Goal: Information Seeking & Learning: Learn about a topic

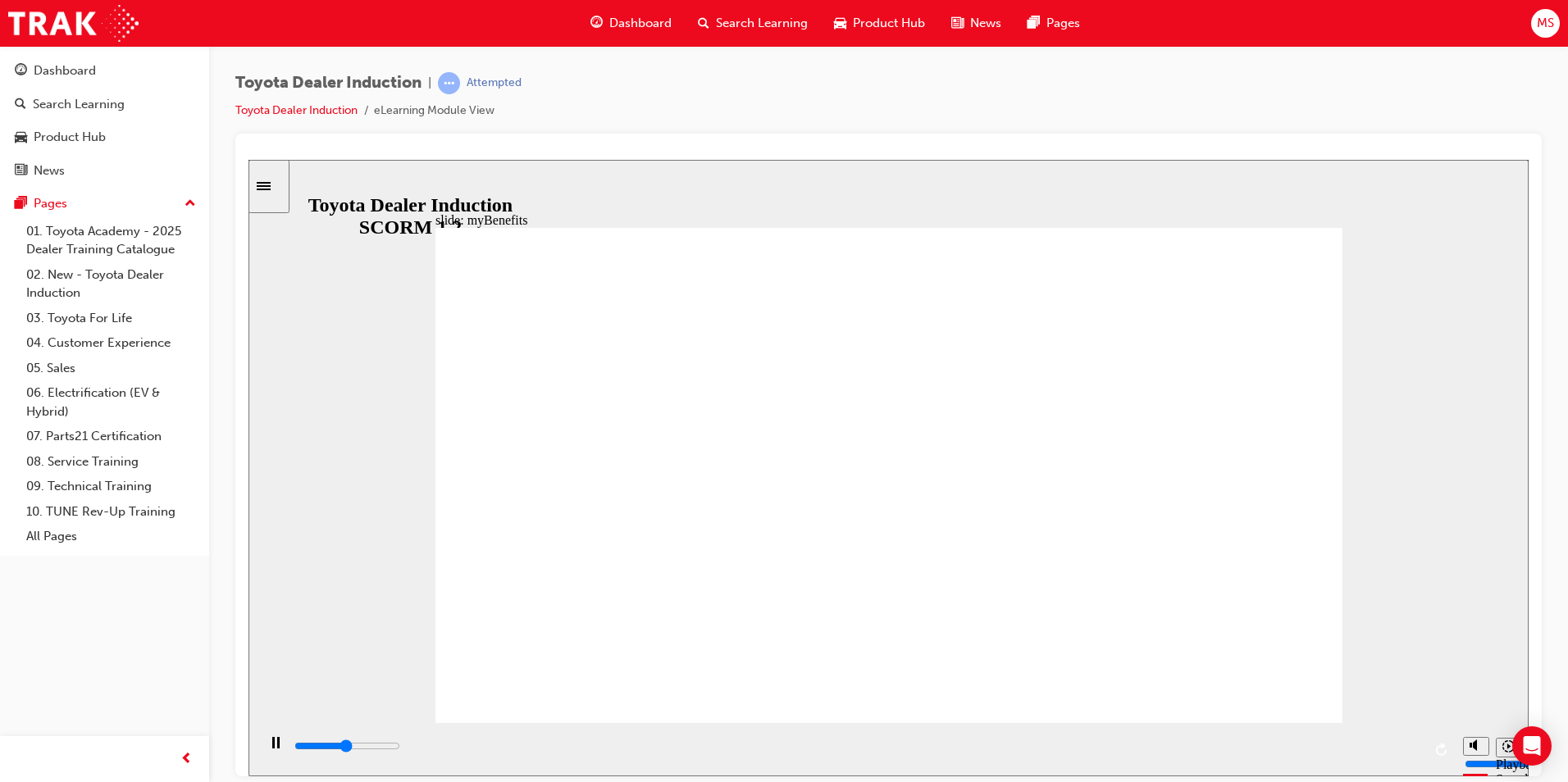
drag, startPoint x: 553, startPoint y: 677, endPoint x: 488, endPoint y: 696, distance: 67.7
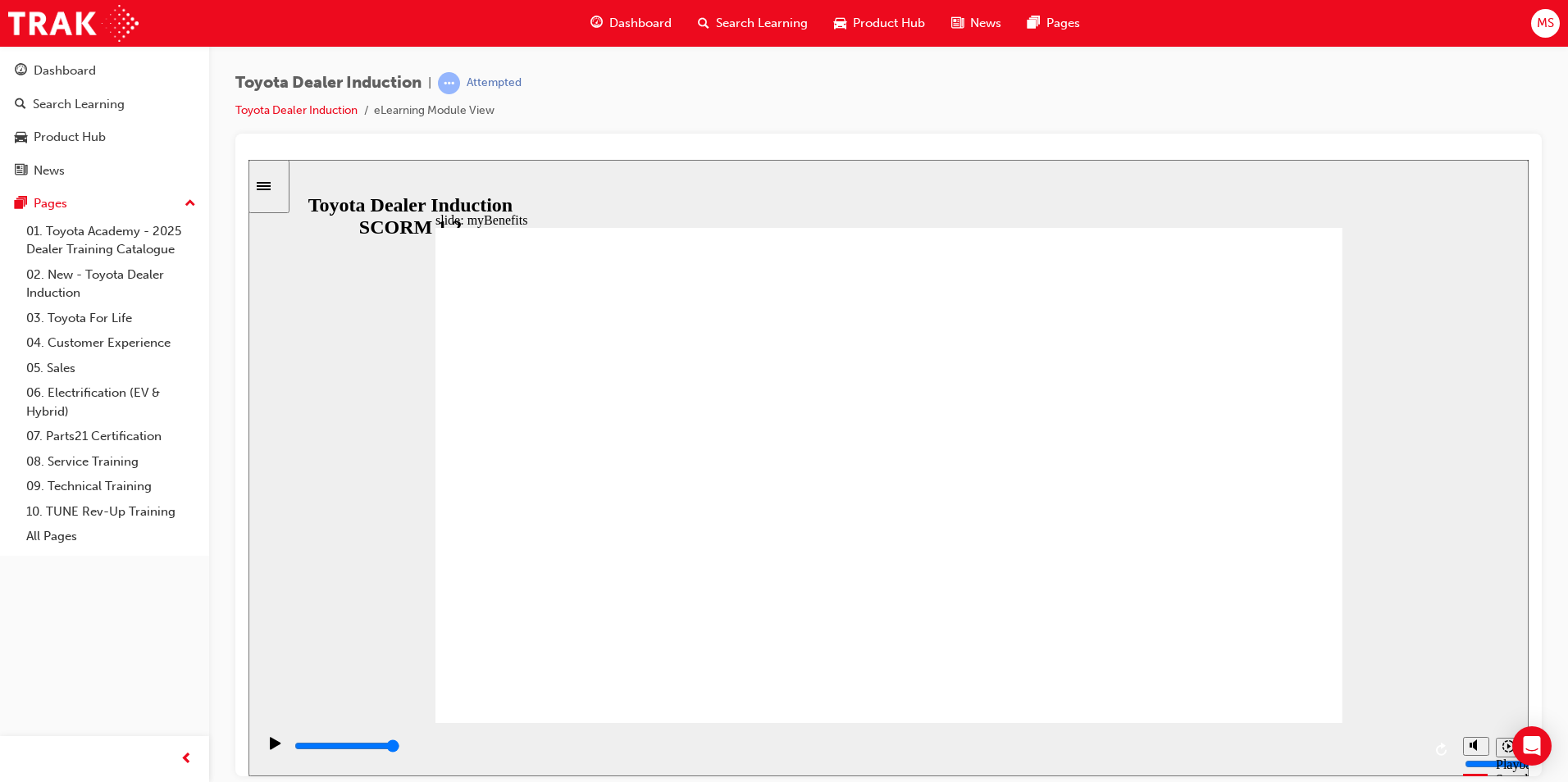
drag, startPoint x: 961, startPoint y: 377, endPoint x: 889, endPoint y: 404, distance: 76.9
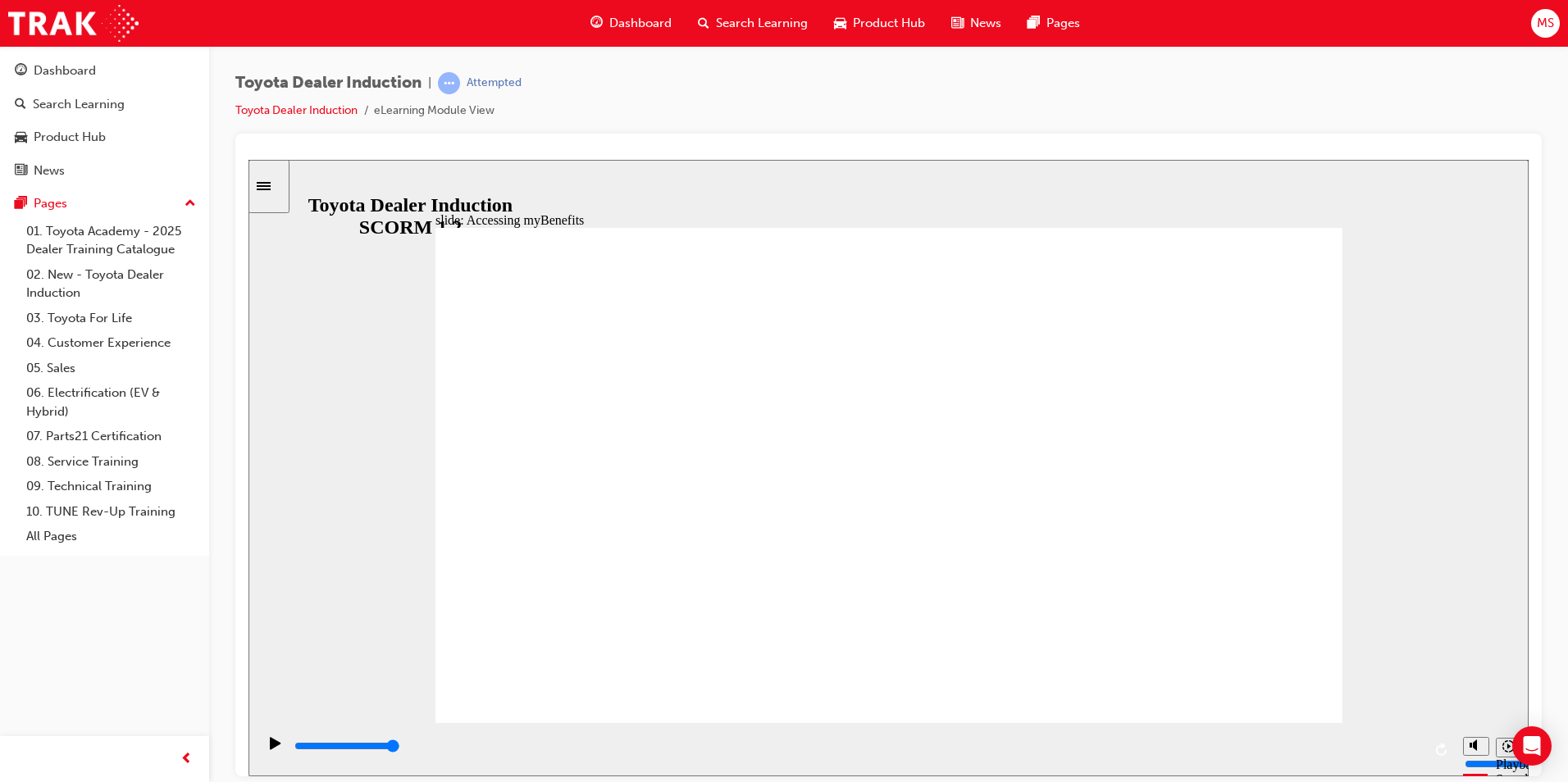
type input "5000"
type input "T"
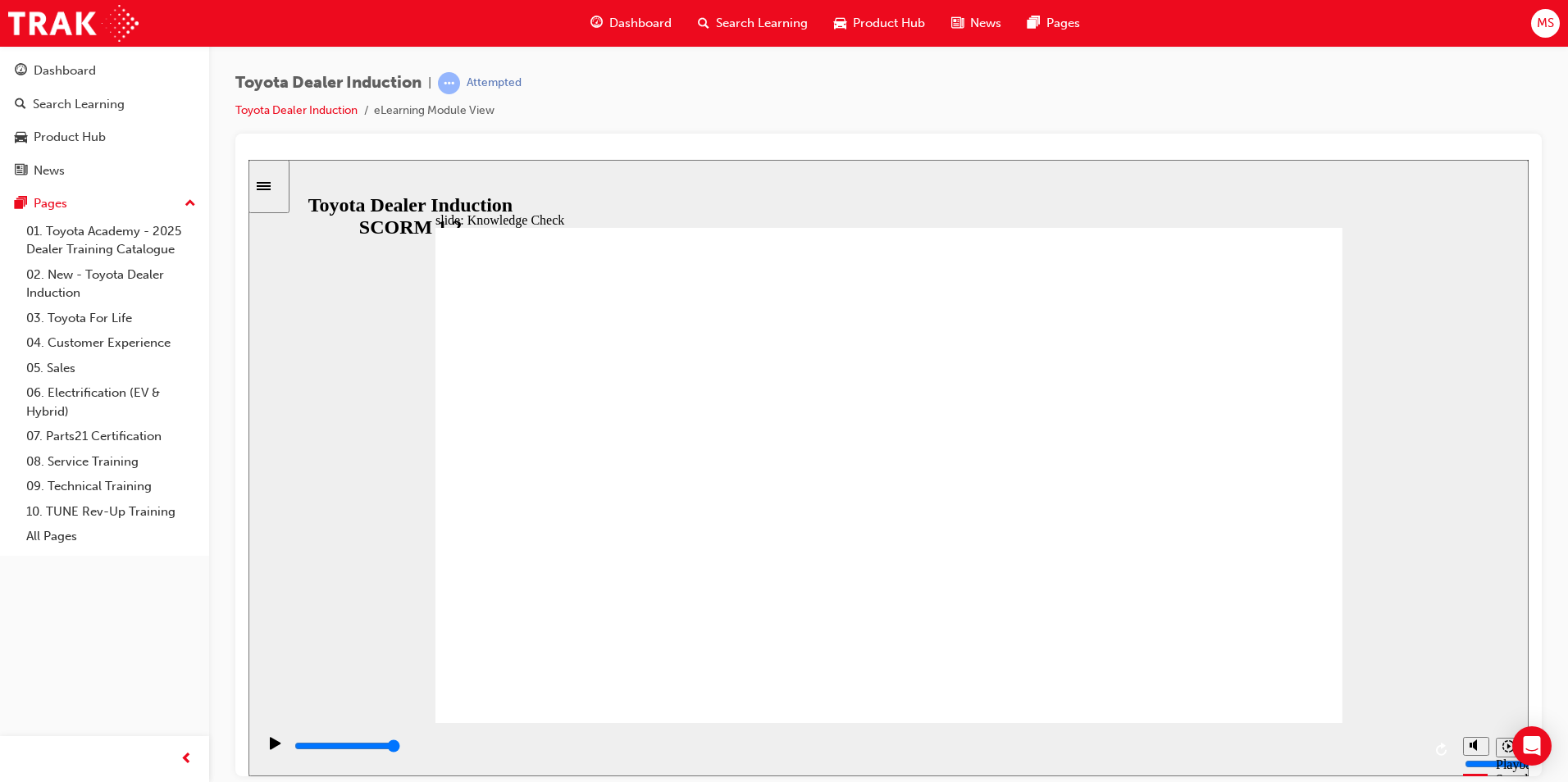
type input "T"
type input "To"
type input "Toy"
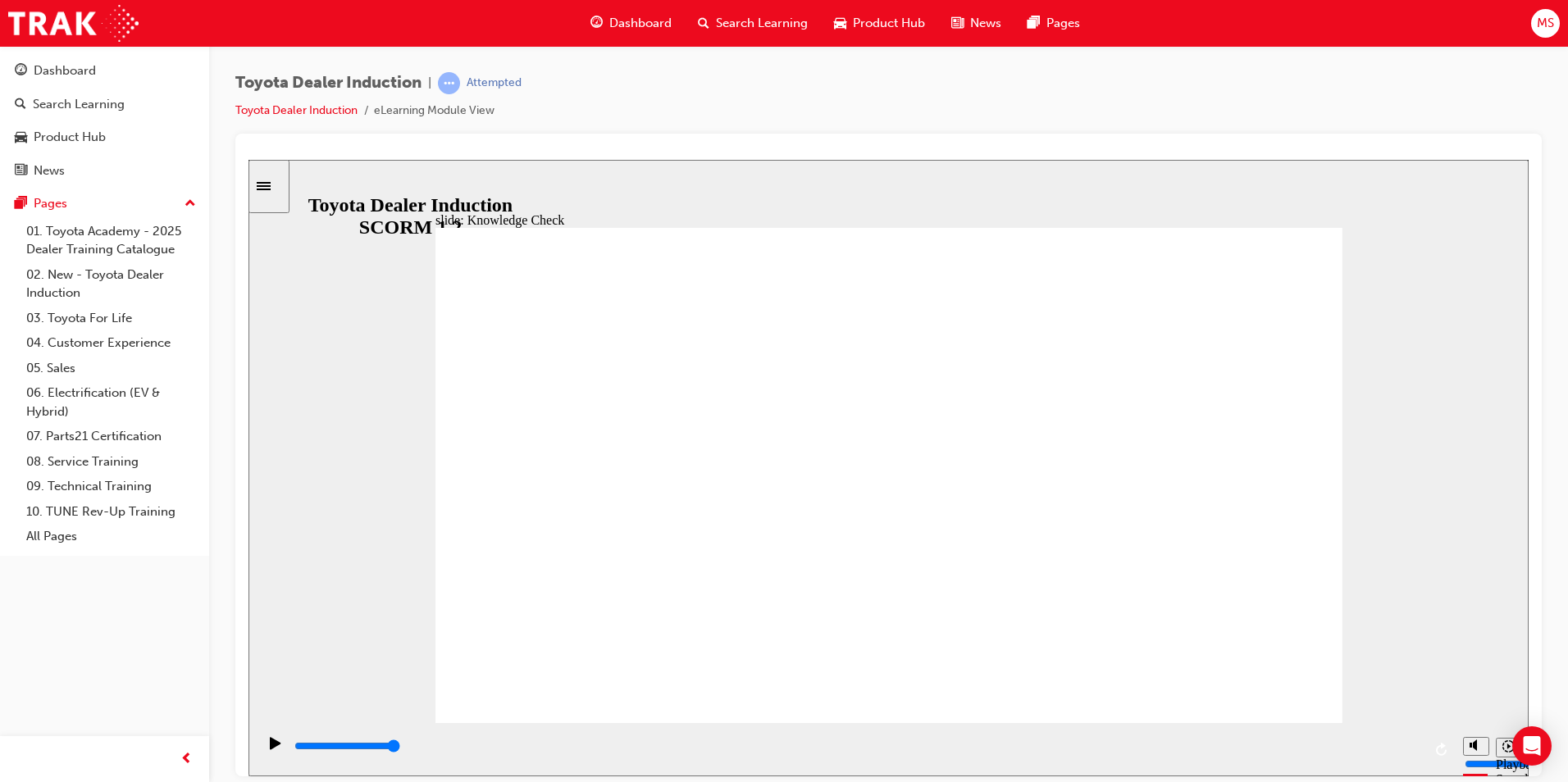
type input "Toyo"
type input "Toyot"
type input "Toyota"
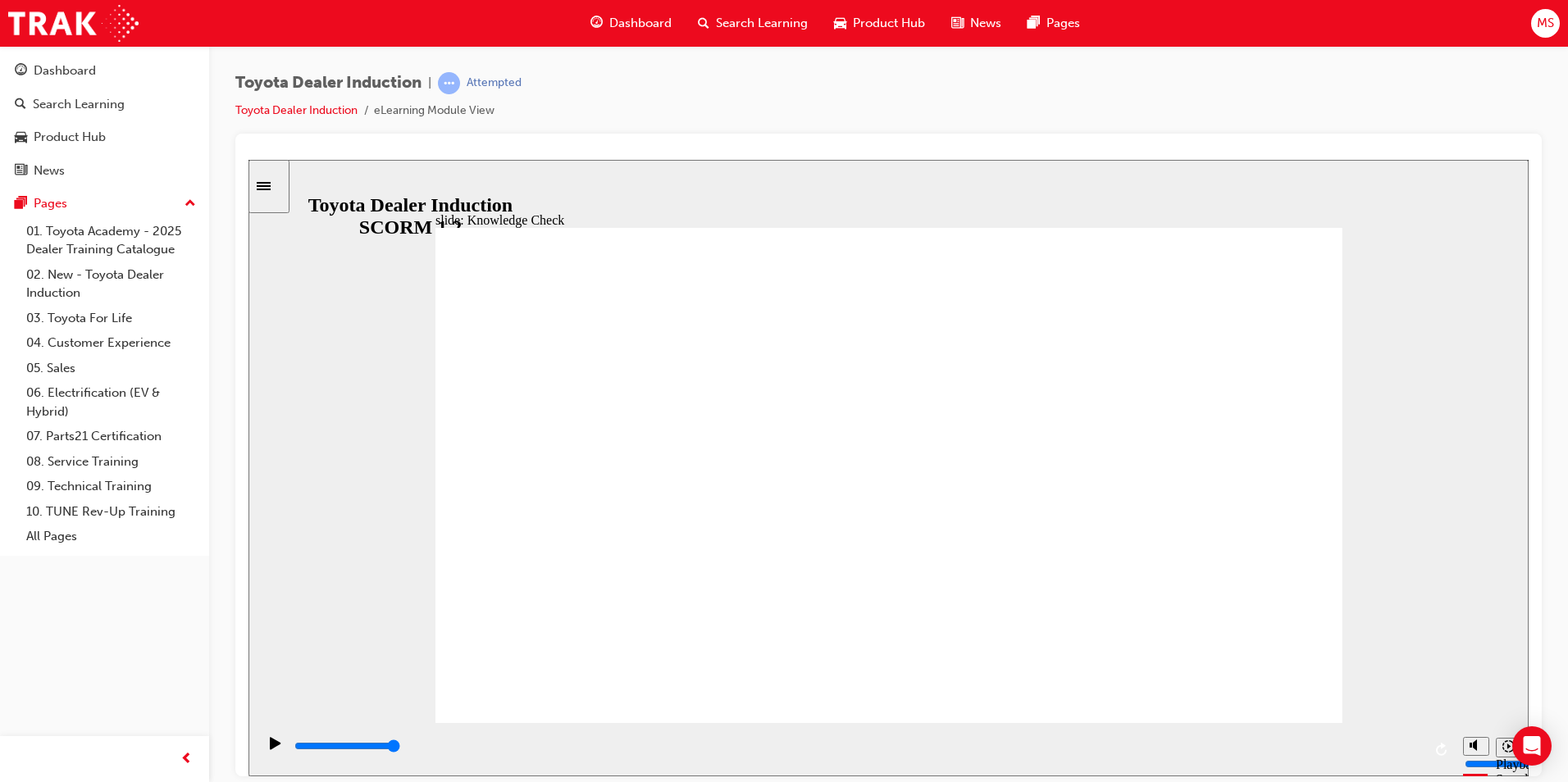
type input "Toyota"
type input "Toyotan"
type input "Toyota"
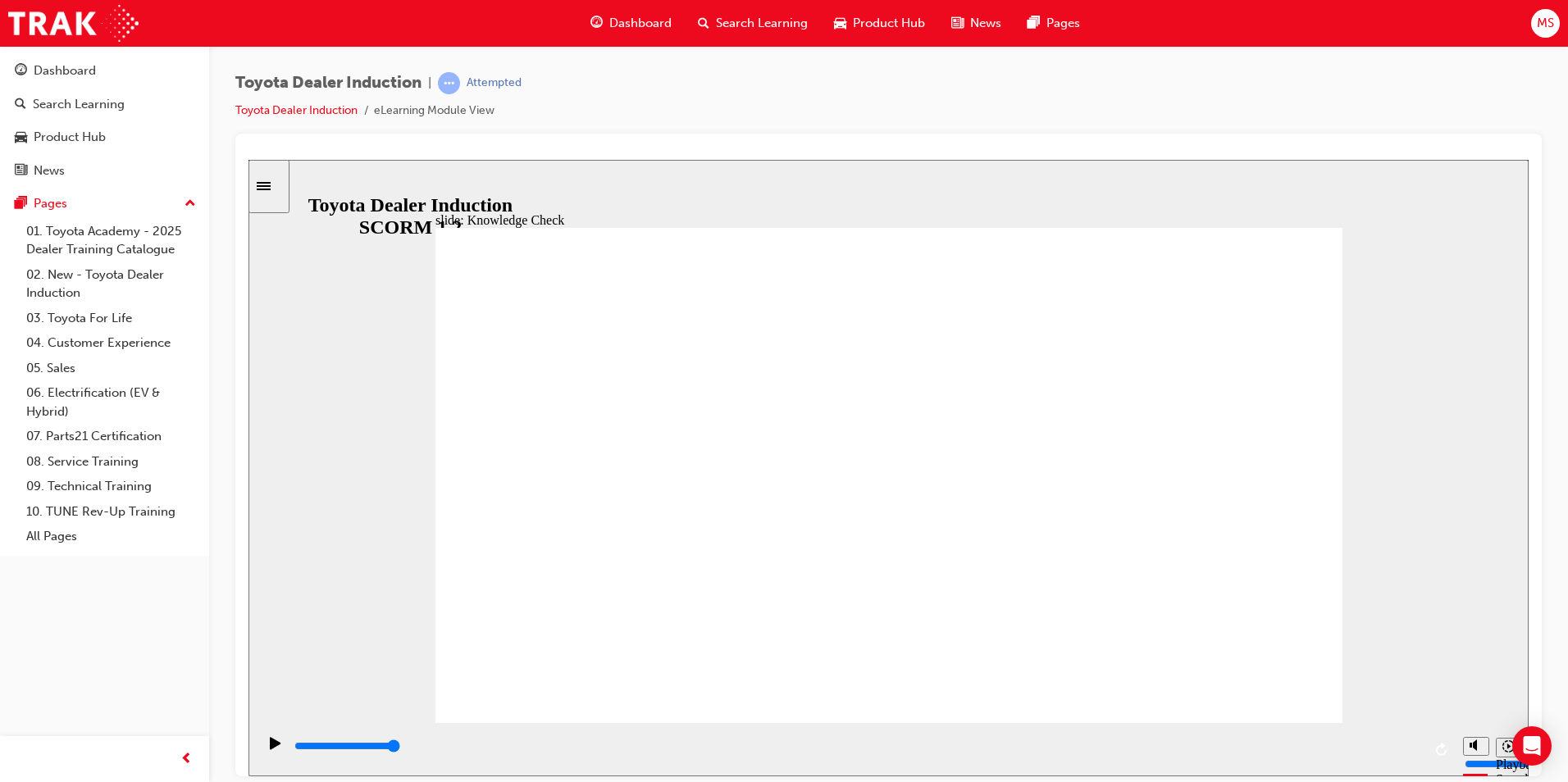
type input "Toyota"
type input "Toyota e"
type input "Toyota en"
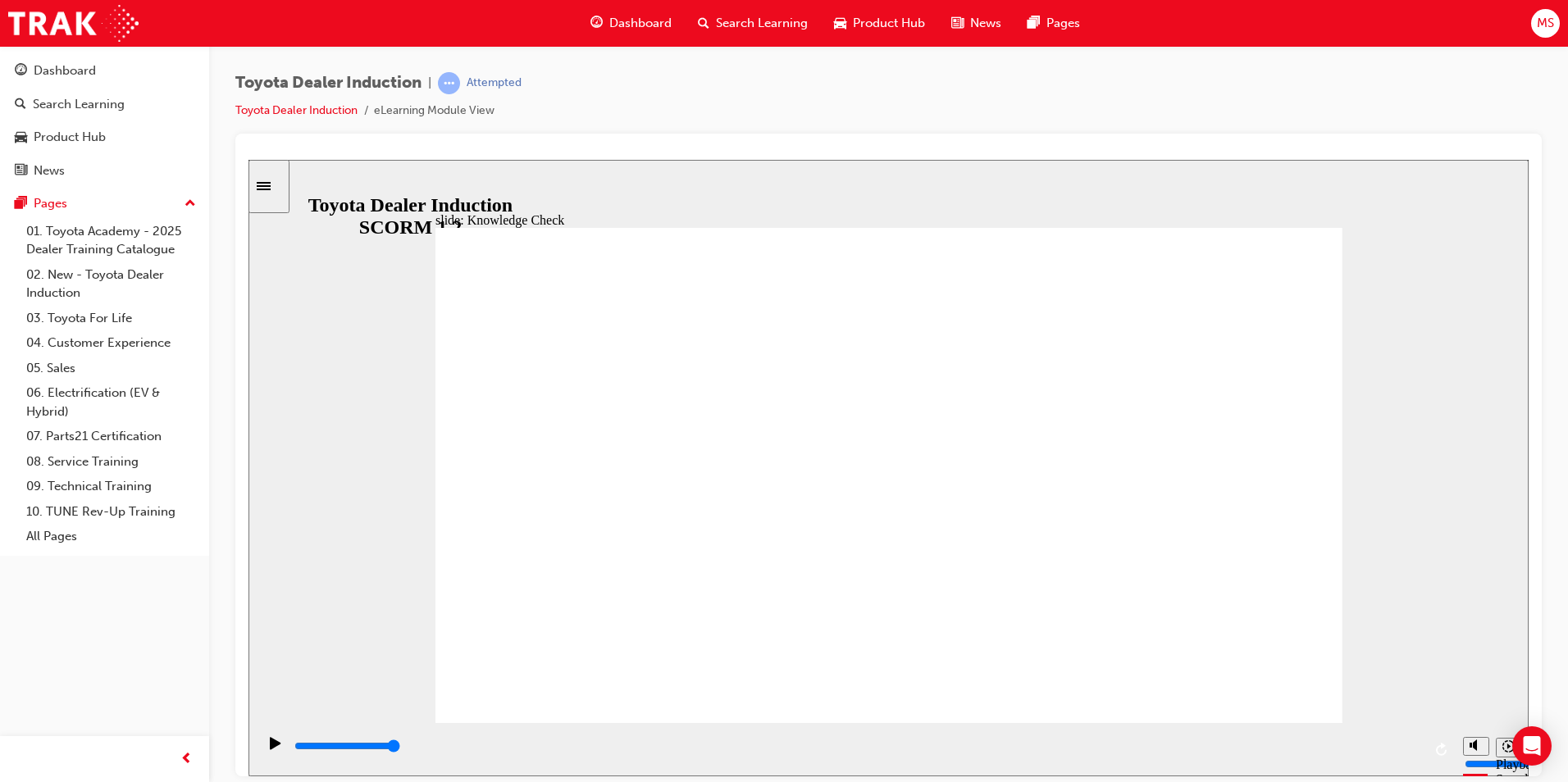
type input "Toyota en"
type input "Toyota eng"
type input "Toyota enga"
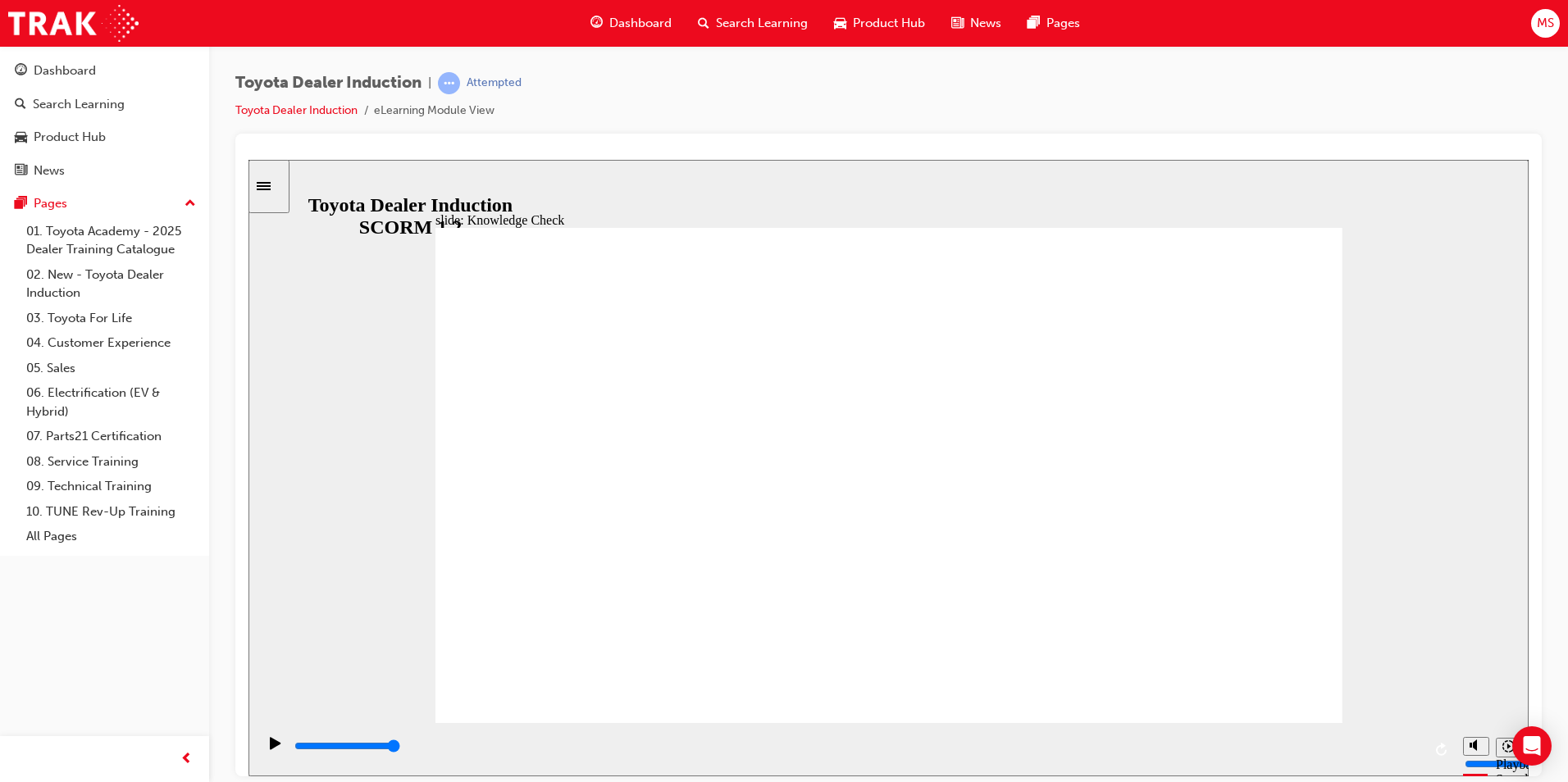
type input "Toyota engag"
type input "Toyota engage"
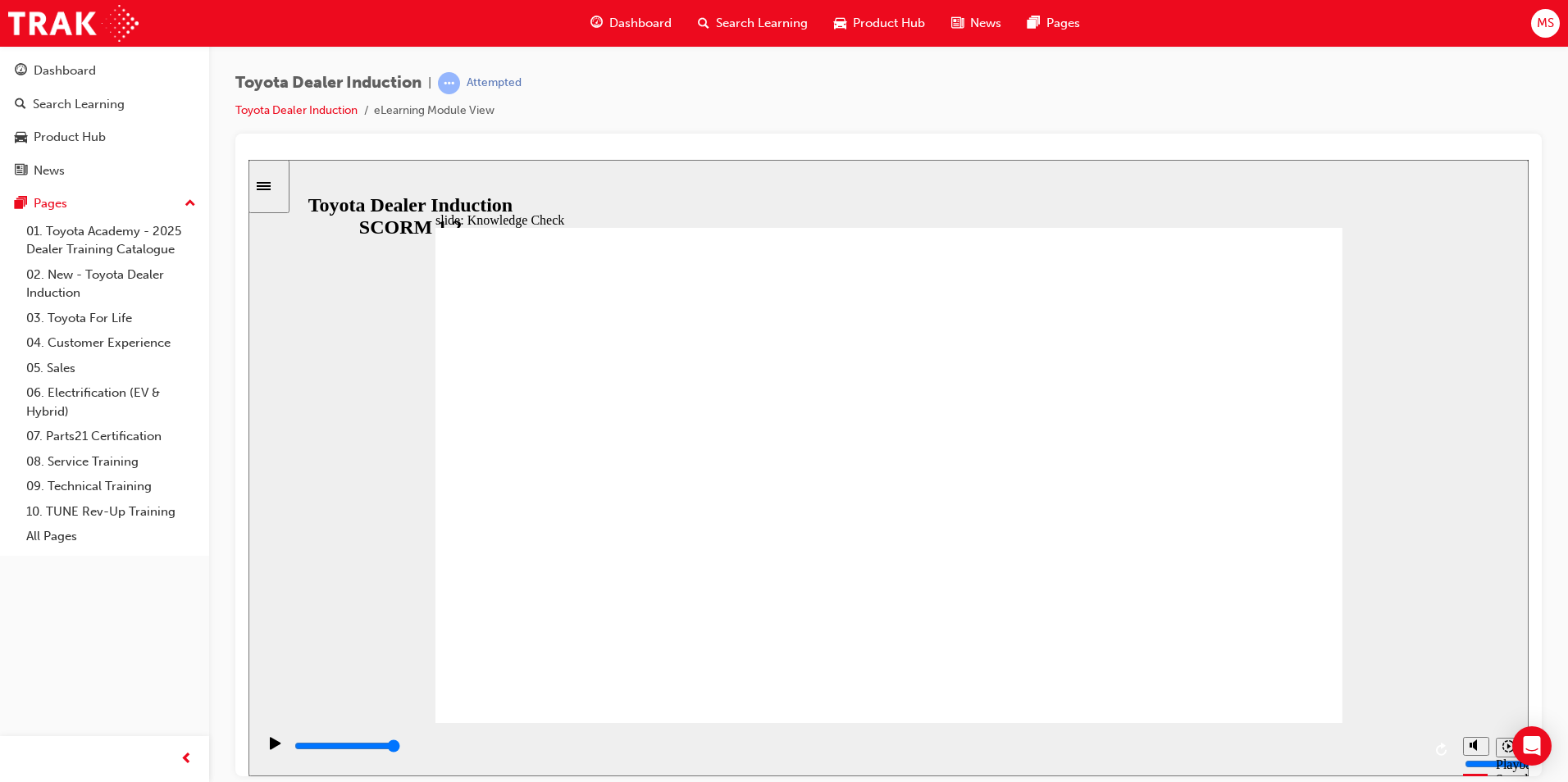
type input "Toyota engage"
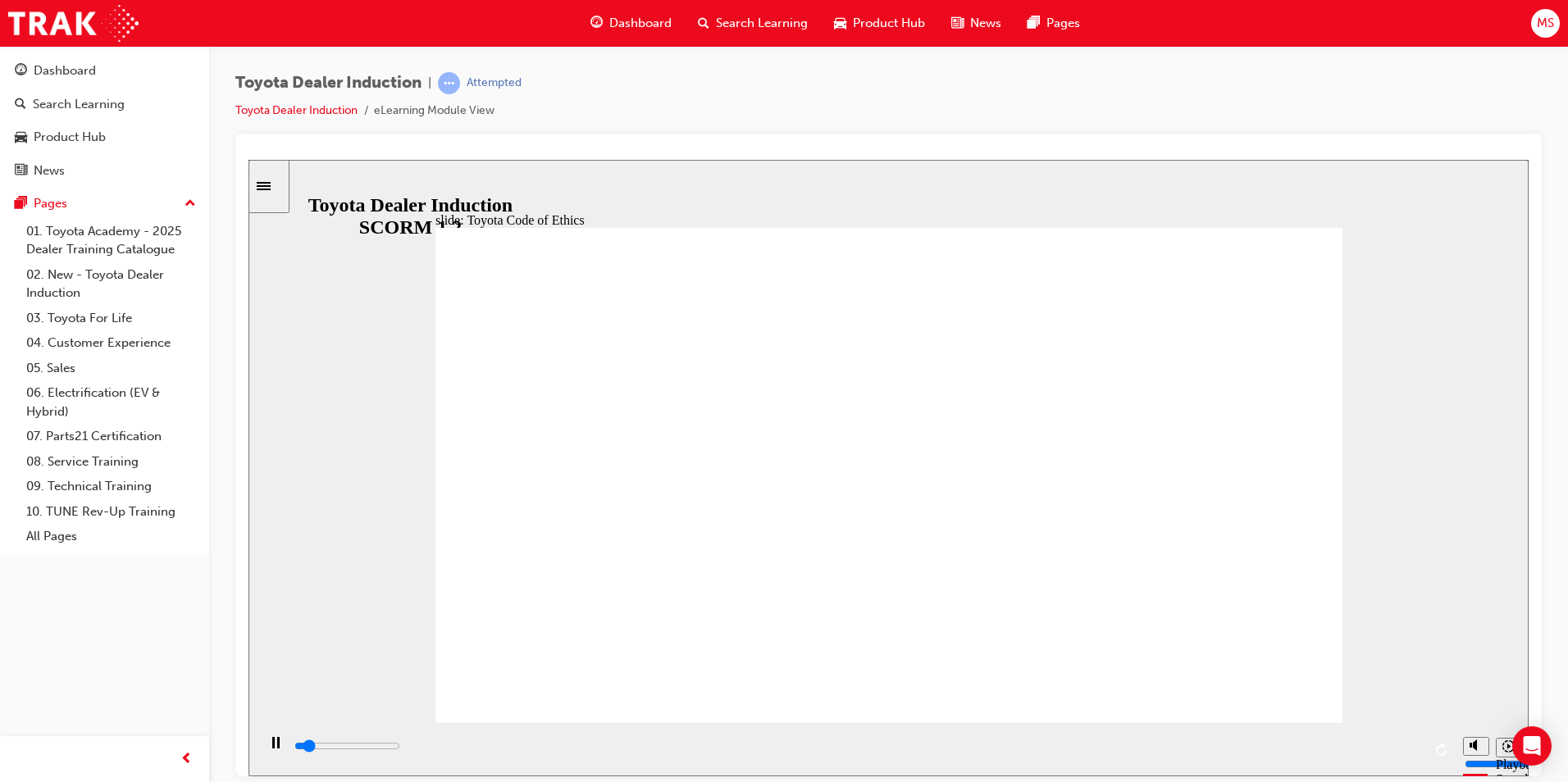
drag, startPoint x: 1015, startPoint y: 759, endPoint x: 1462, endPoint y: 770, distance: 447.1
click at [1462, 770] on section "Playback Speed 2 1.75 1.5 1.25" at bounding box center [888, 749] width 1280 height 53
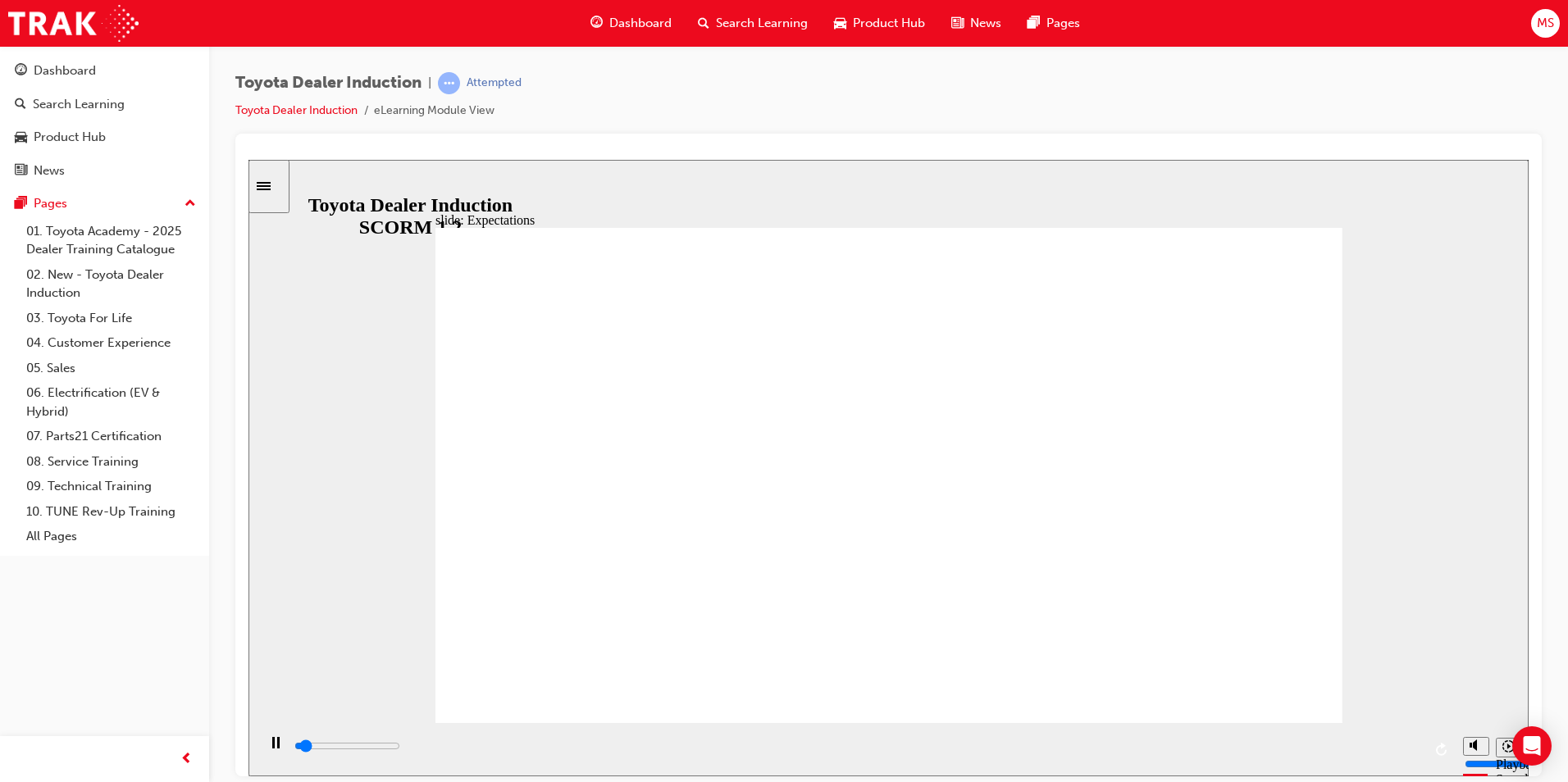
drag, startPoint x: 668, startPoint y: 753, endPoint x: 1498, endPoint y: 752, distance: 830.0
click at [1498, 752] on section "Playback Speed 2 1.75 1.5 1.25" at bounding box center [888, 749] width 1280 height 53
click at [1407, 753] on div "playback controls" at bounding box center [857, 746] width 1129 height 18
click at [270, 748] on icon "Play (Ctrl+Alt+P)" at bounding box center [275, 742] width 10 height 12
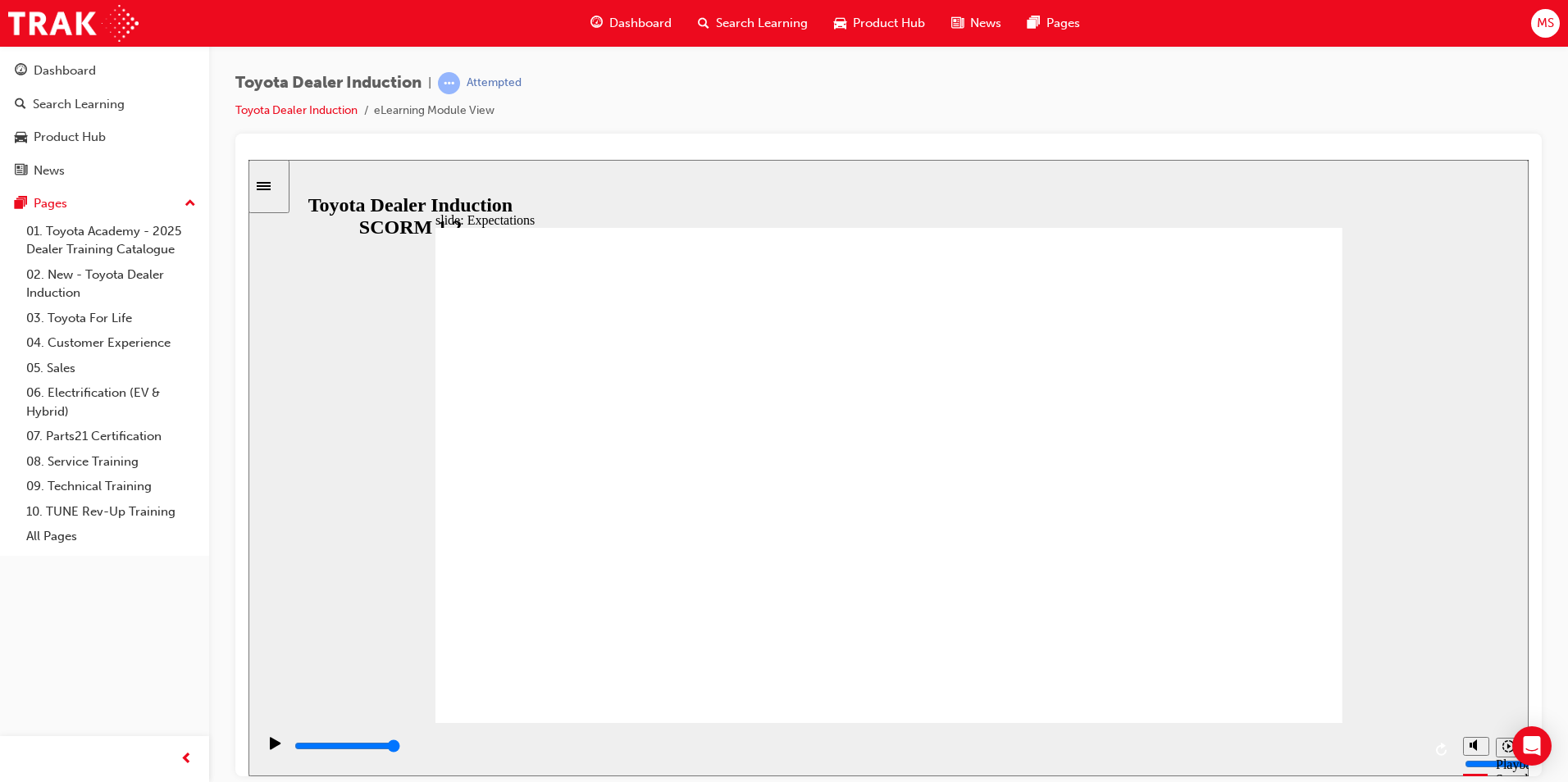
click at [318, 748] on input "slide progress" at bounding box center [347, 745] width 105 height 13
click at [271, 750] on icon "Play (Ctrl+Alt+P)" at bounding box center [276, 743] width 11 height 13
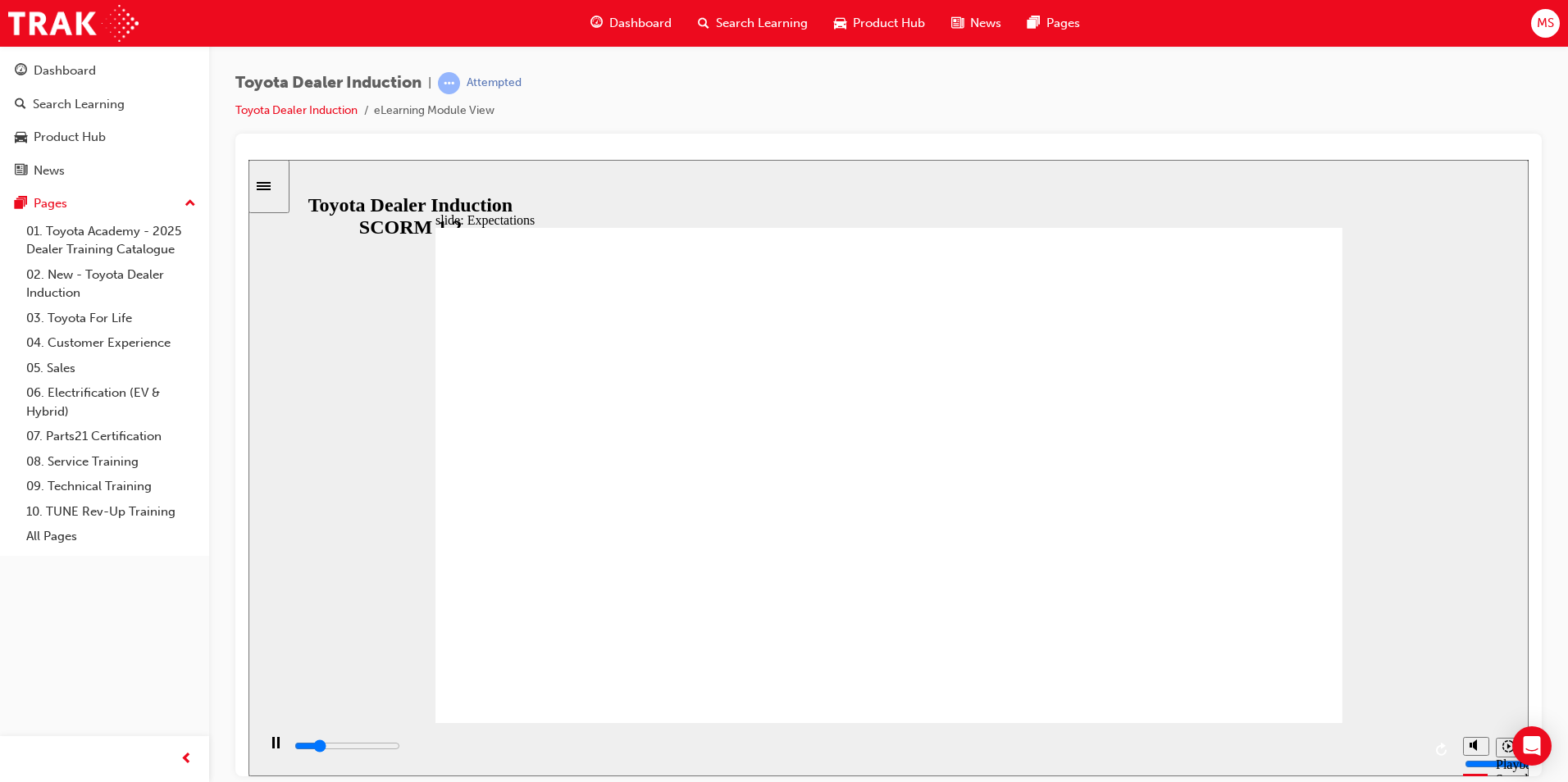
drag, startPoint x: 1194, startPoint y: 742, endPoint x: 1323, endPoint y: 720, distance: 130.9
click at [1323, 720] on div "slide: Expectations Toyota Code of Conduct Oval 3 Group 1 Rectangle 5 integrity…" at bounding box center [888, 467] width 1280 height 617
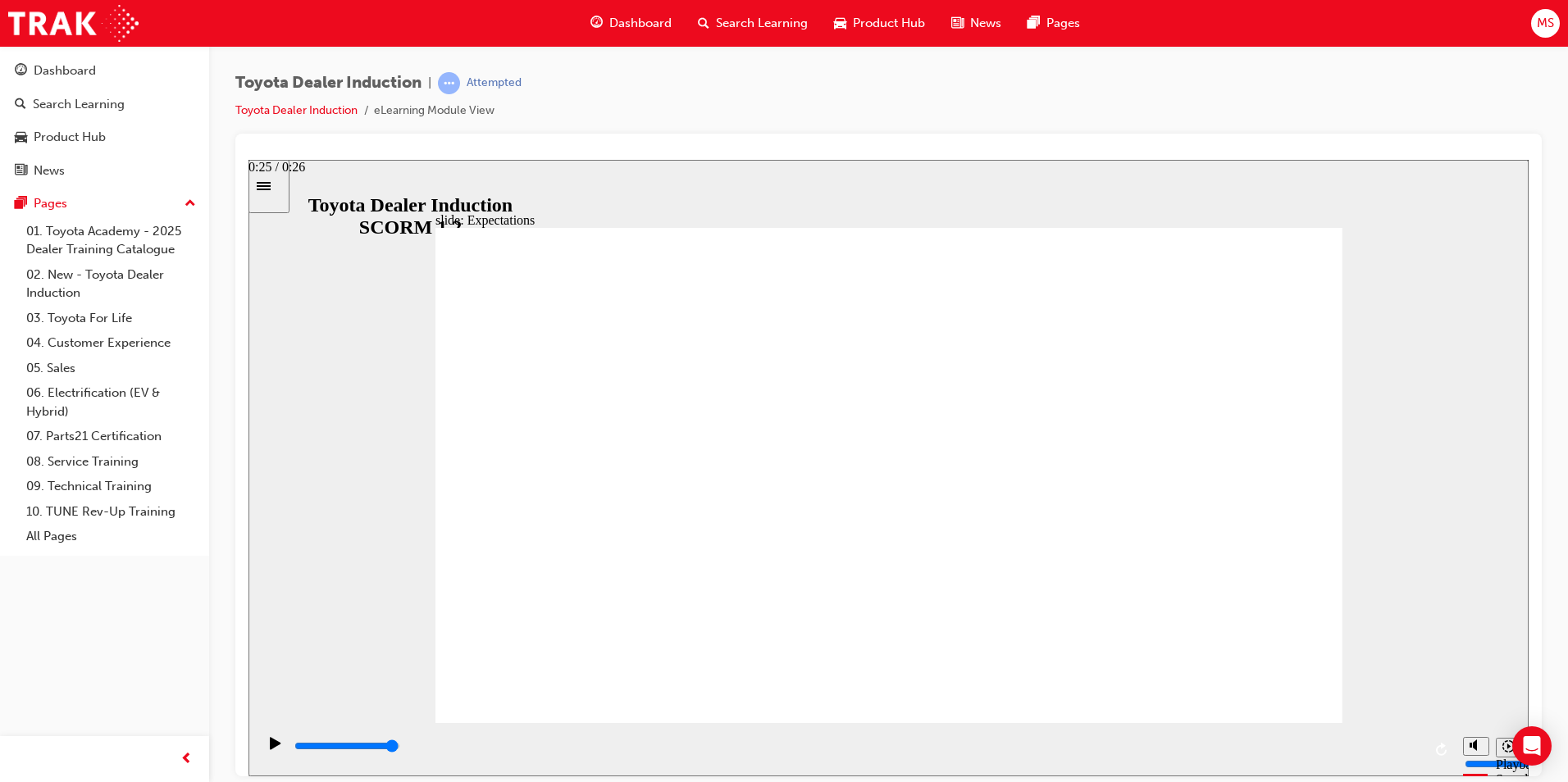
click at [1404, 737] on div "playback controls" at bounding box center [857, 750] width 1129 height 25
drag, startPoint x: 1399, startPoint y: 740, endPoint x: 1282, endPoint y: 747, distance: 117.2
click at [1282, 747] on div "playback controls" at bounding box center [857, 750] width 1129 height 25
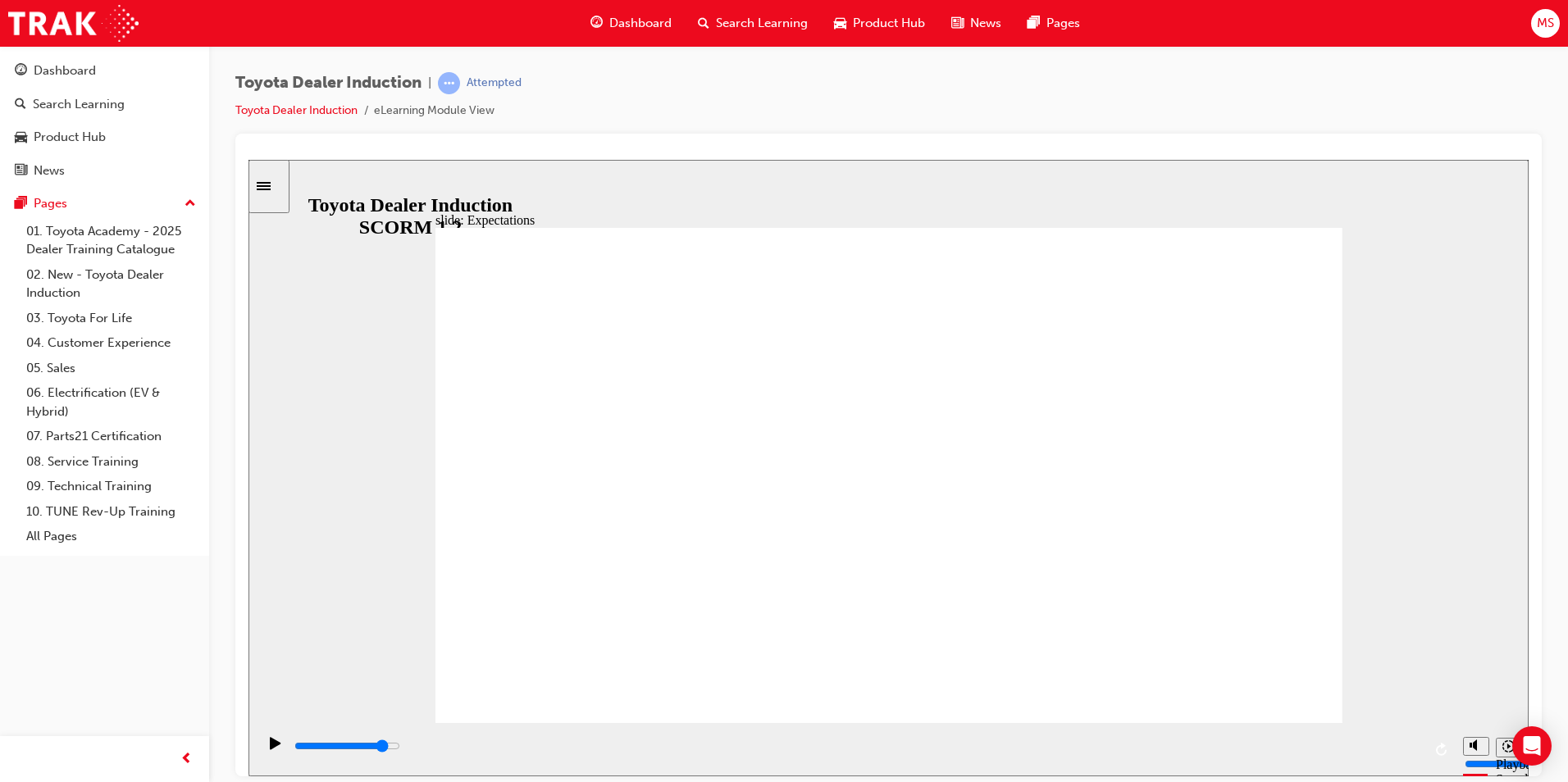
click at [528, 751] on div "playback controls" at bounding box center [857, 746] width 1129 height 18
drag, startPoint x: 586, startPoint y: 751, endPoint x: 761, endPoint y: 741, distance: 175.3
click at [761, 741] on div "playback controls" at bounding box center [857, 746] width 1129 height 18
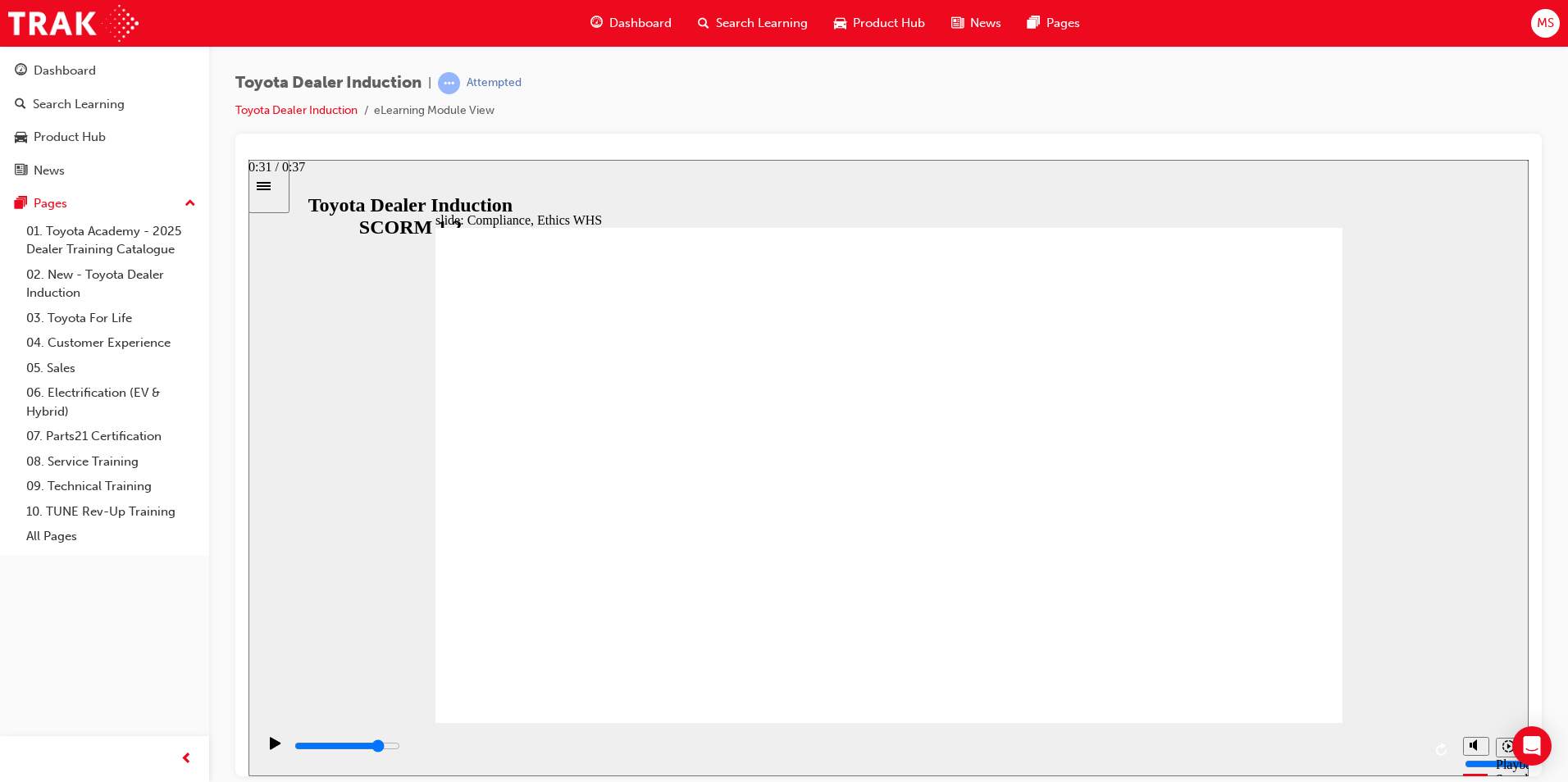
drag, startPoint x: 849, startPoint y: 746, endPoint x: 1230, endPoint y: 762, distance: 381.3
click at [1229, 755] on div "playback controls" at bounding box center [857, 746] width 1129 height 18
type input "8400"
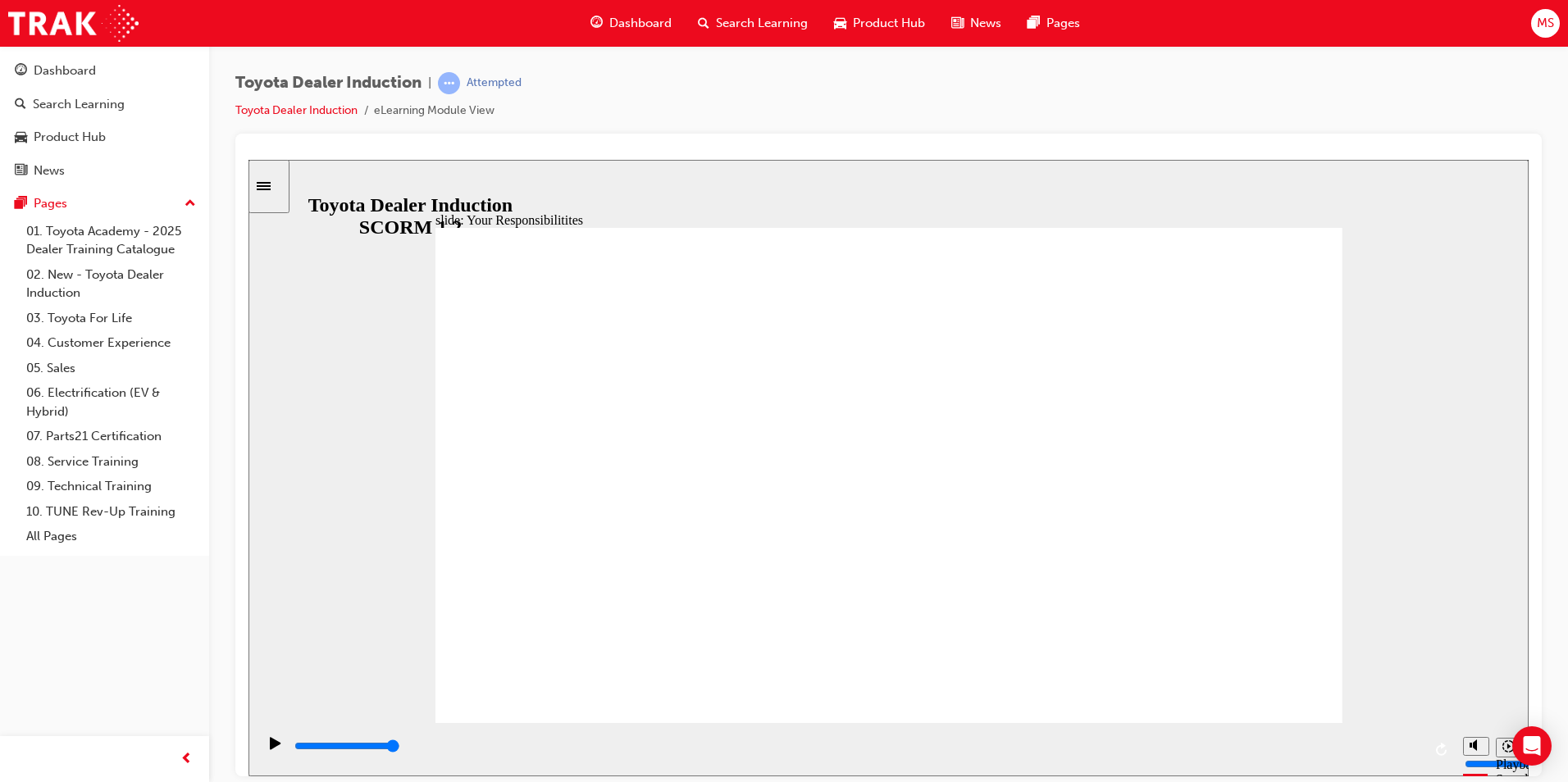
click at [1372, 578] on div "slide: Your Responsibilitites Conduct and Ethics: Your Responsibilities Read an…" at bounding box center [888, 467] width 1280 height 617
checkbox input "true"
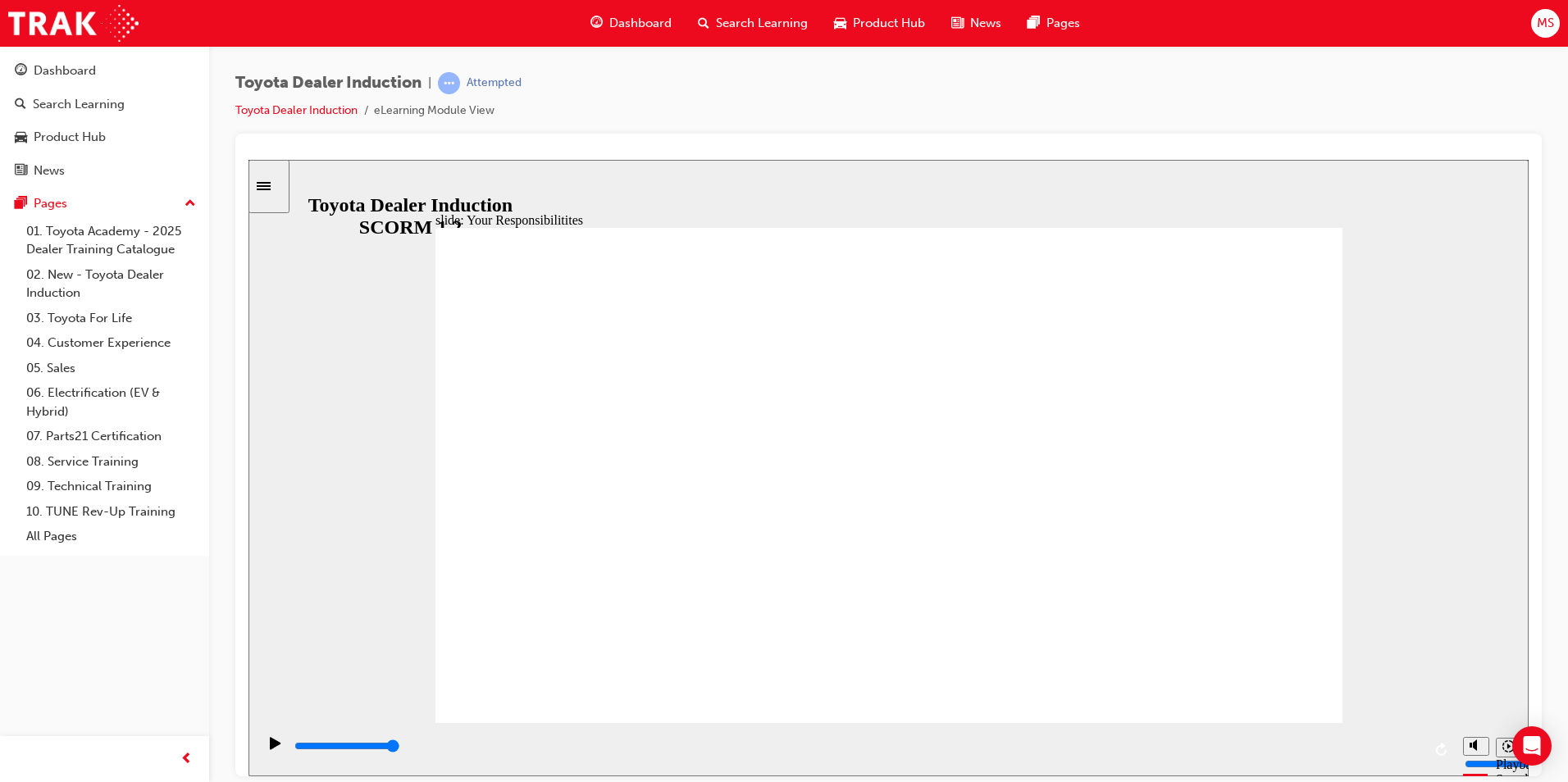
checkbox input "true"
drag, startPoint x: 525, startPoint y: 560, endPoint x: 523, endPoint y: 595, distance: 35.1
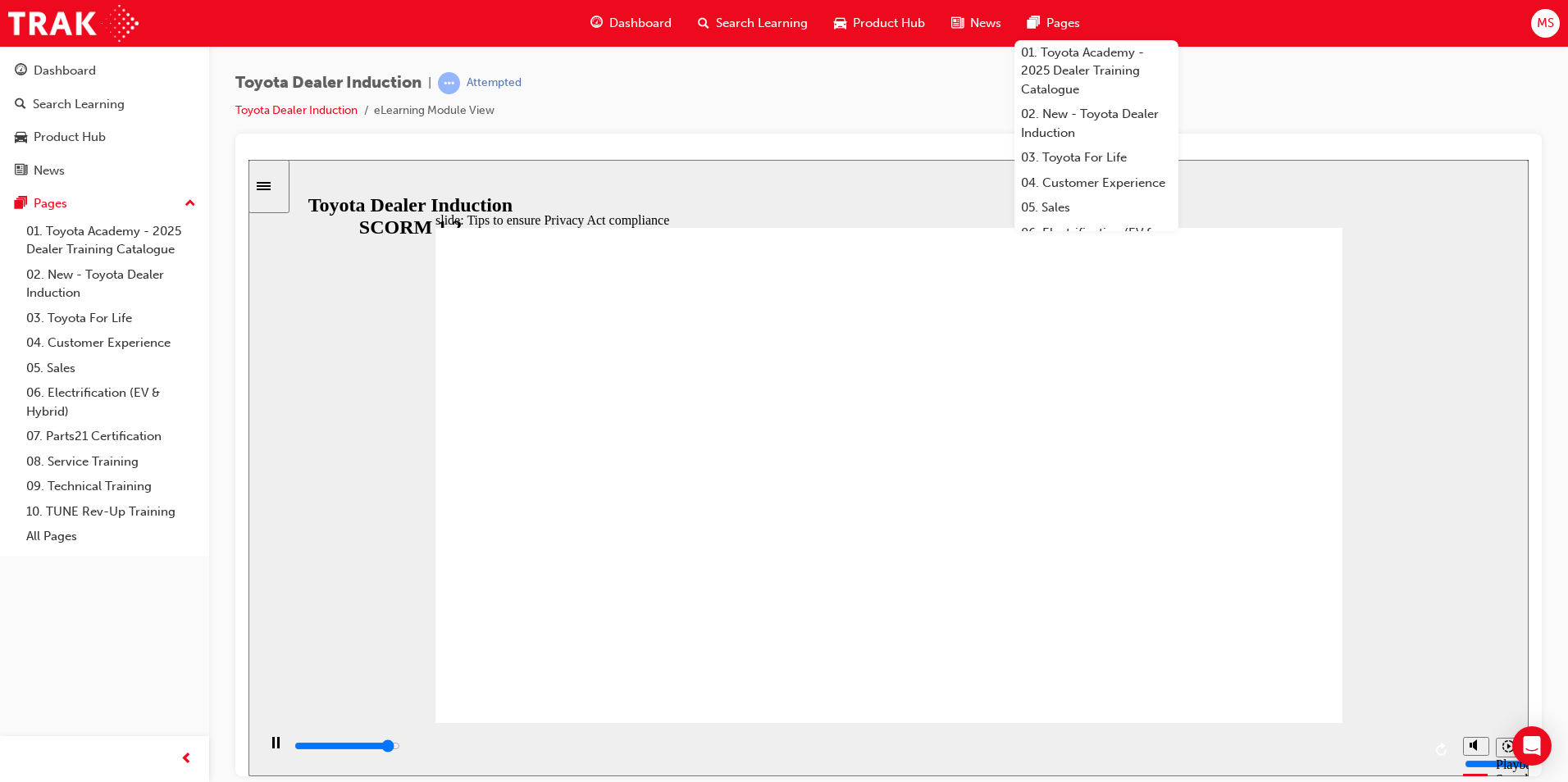
drag, startPoint x: 780, startPoint y: 571, endPoint x: 774, endPoint y: 591, distance: 20.9
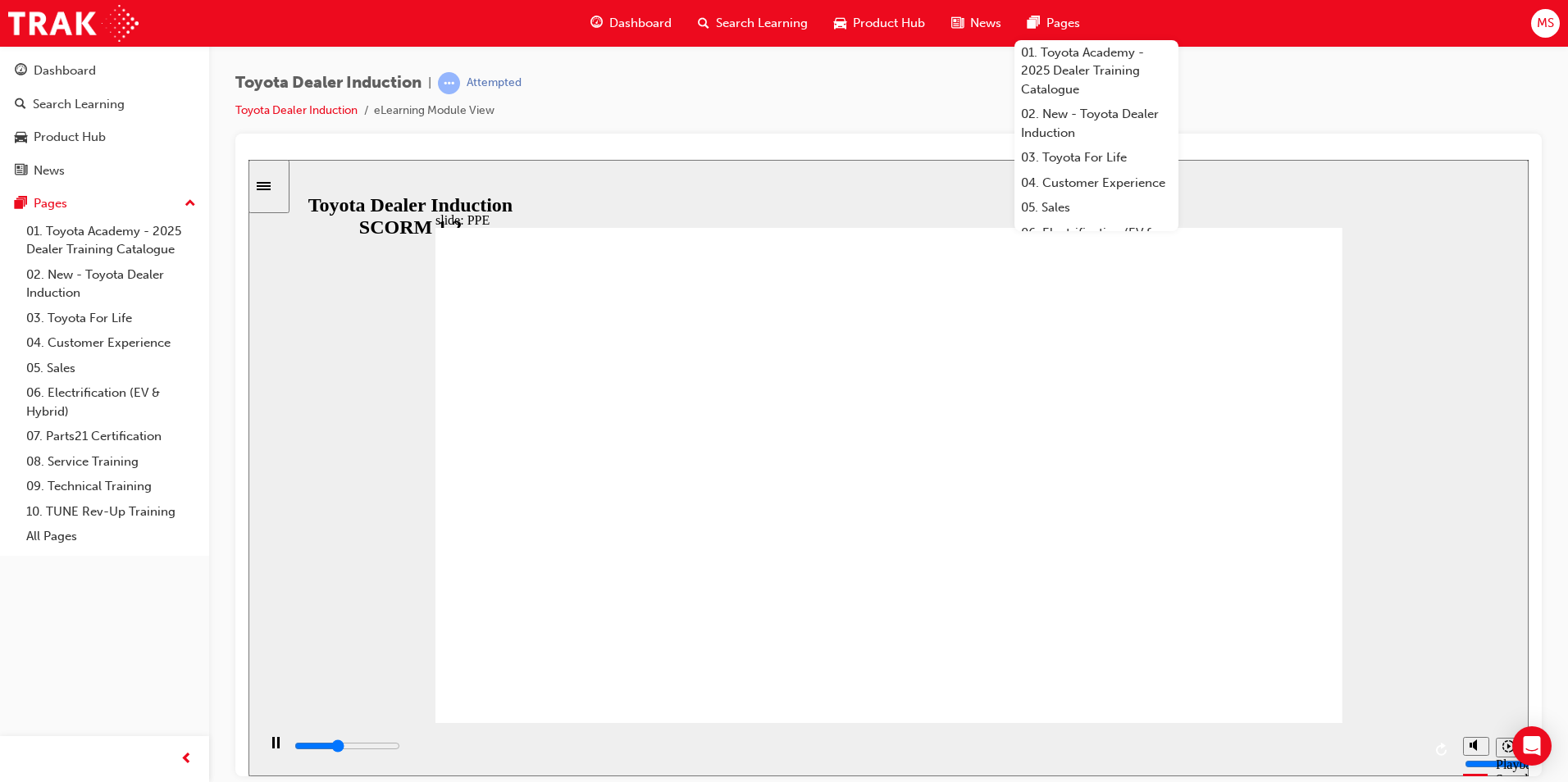
click at [1352, 89] on div "Toyota Dealer Induction | Attempted Toyota Dealer Induction eLearning Module Vi…" at bounding box center [889, 103] width 1306 height 62
click at [934, 755] on div "playback controls" at bounding box center [857, 746] width 1129 height 18
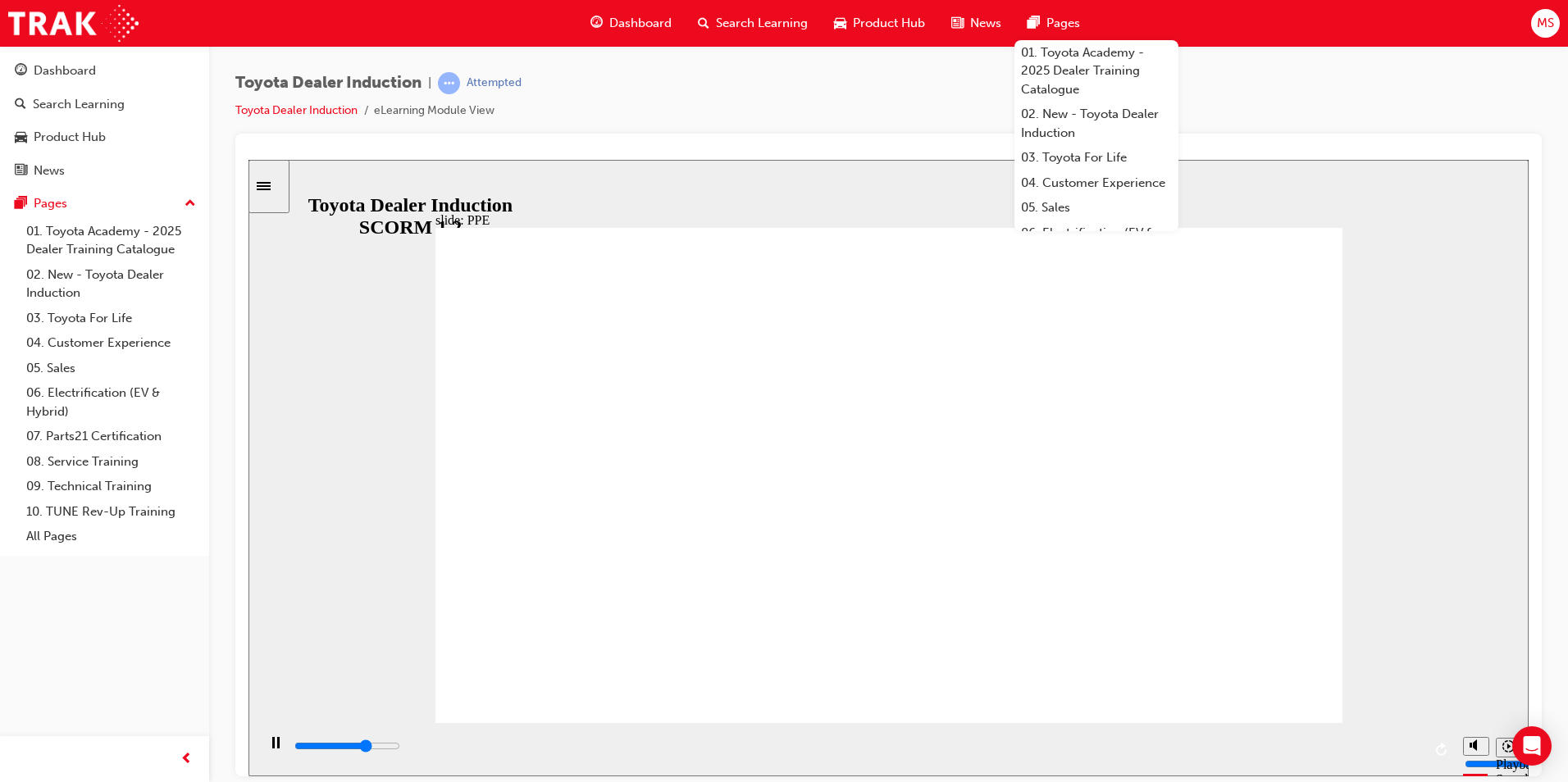
click at [1157, 752] on div "playback controls" at bounding box center [857, 746] width 1129 height 18
click at [1157, 746] on div "playback controls" at bounding box center [857, 746] width 1129 height 18
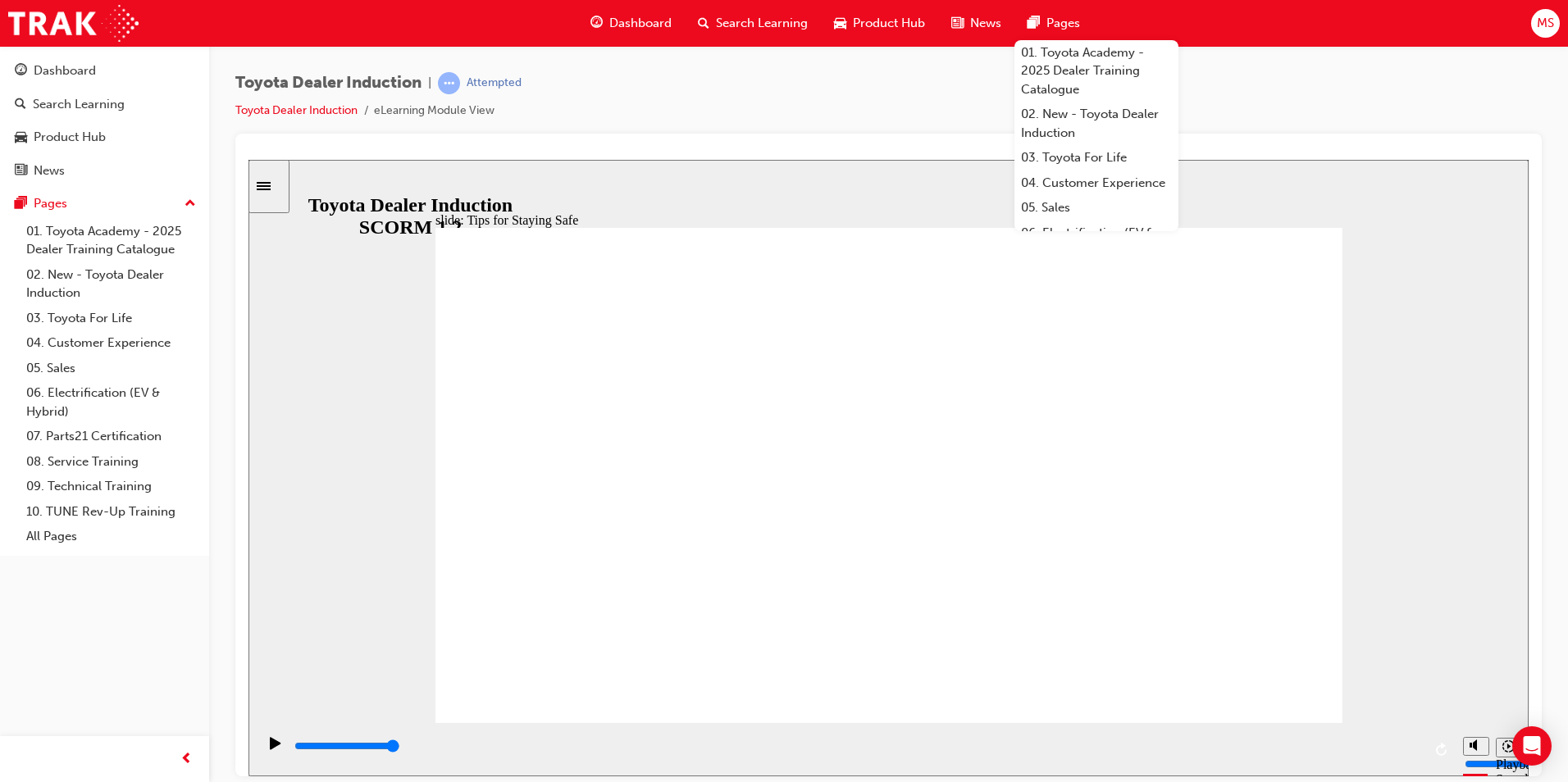
drag, startPoint x: 918, startPoint y: 627, endPoint x: 835, endPoint y: 638, distance: 83.7
drag, startPoint x: 756, startPoint y: 621, endPoint x: 667, endPoint y: 621, distance: 89.0
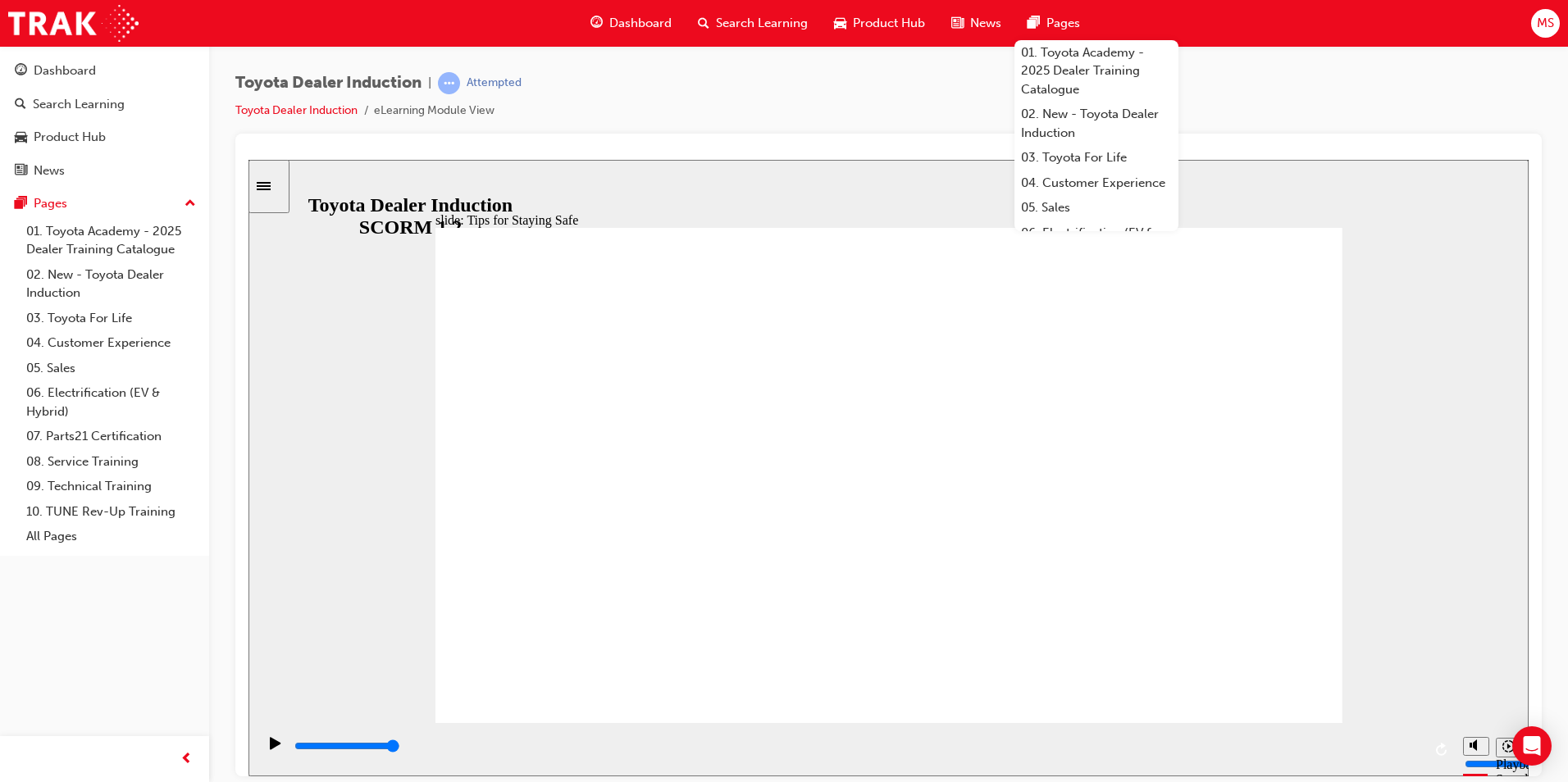
type input "4800"
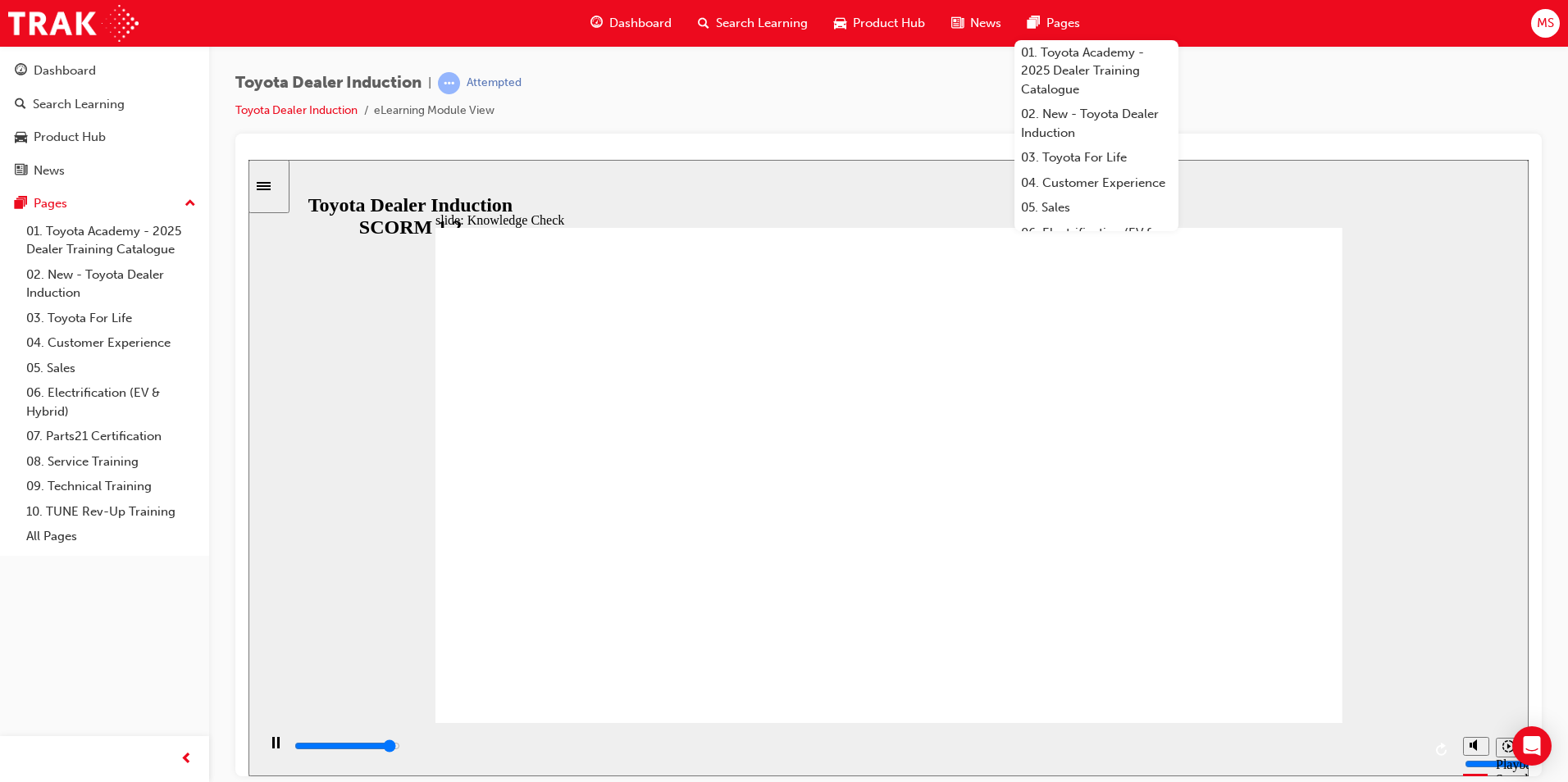
checkbox input "true"
type input "5000"
checkbox input "true"
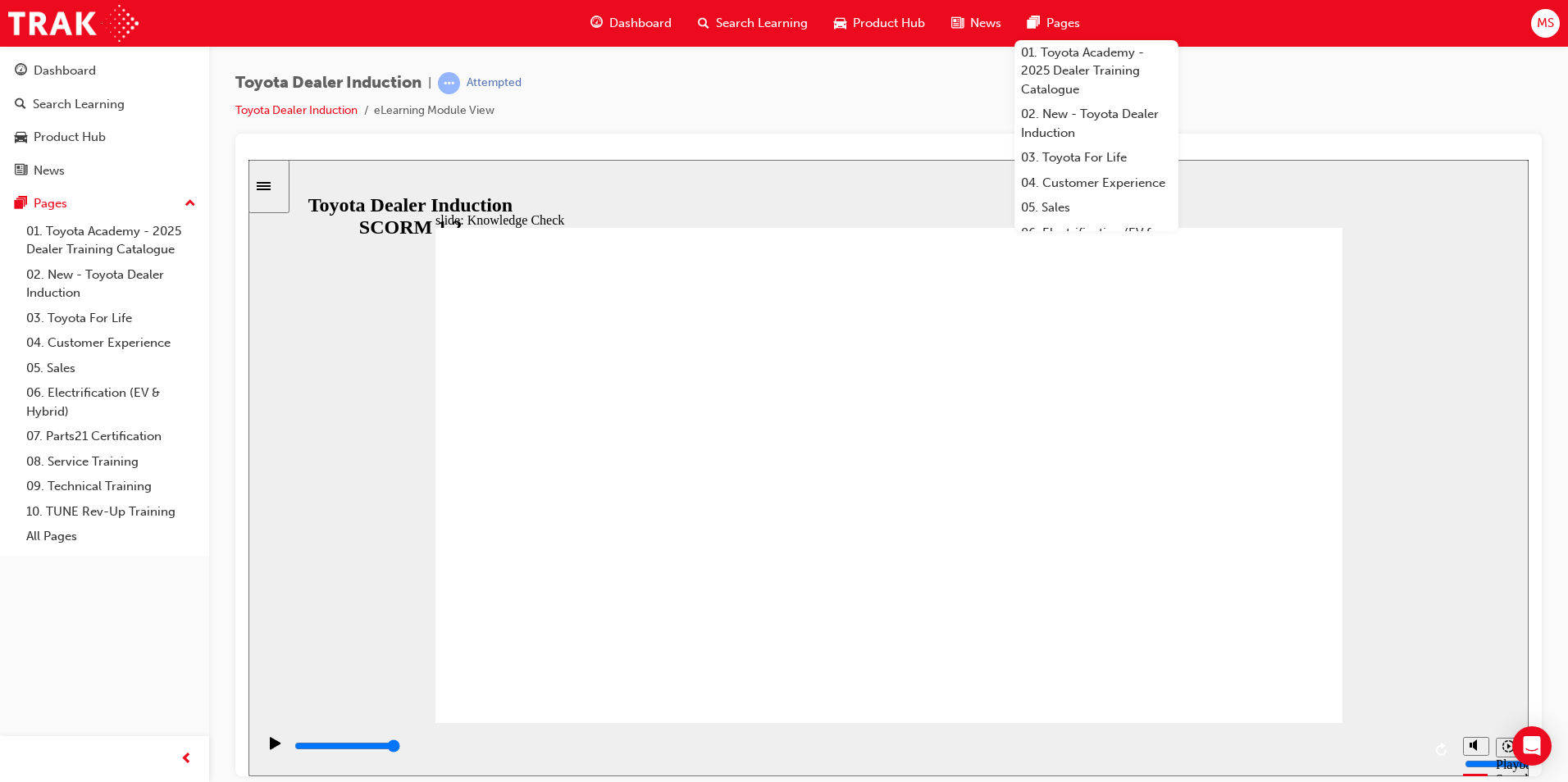
checkbox input "true"
type input "4000"
radio input "true"
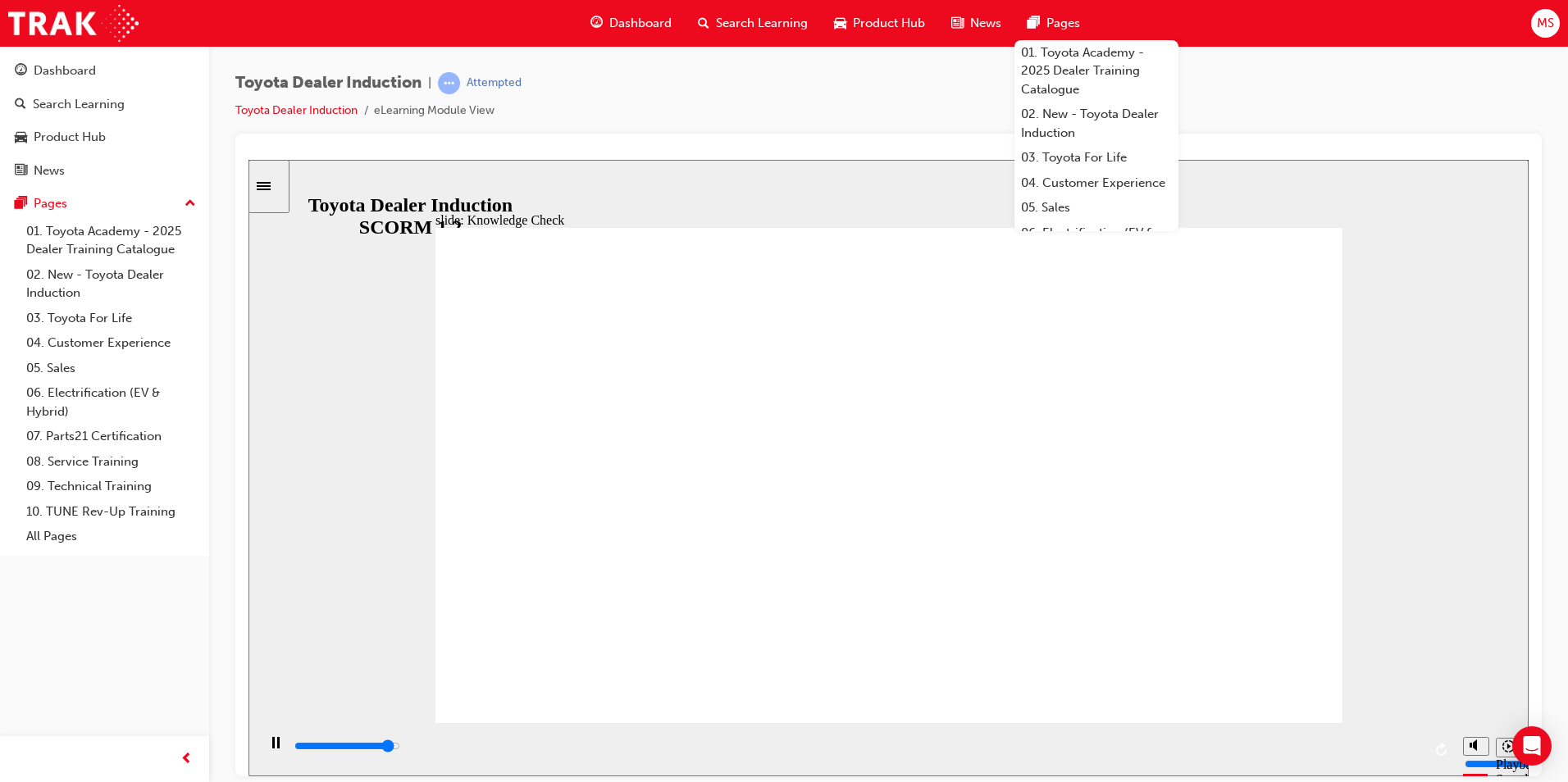
type input "3000"
checkbox input "true"
type input "3700"
checkbox input "true"
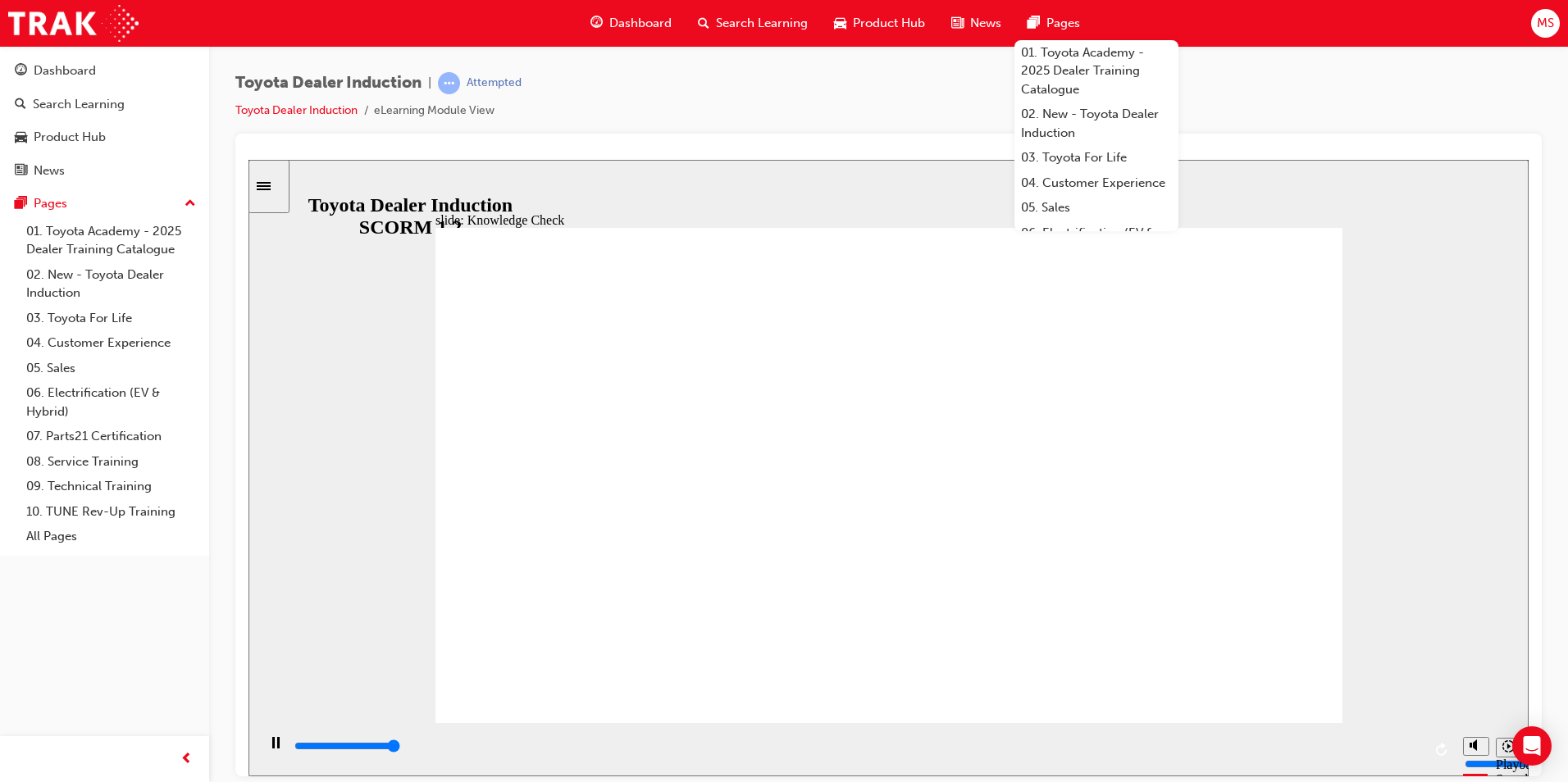
type input "5000"
checkbox input "true"
type input "5000"
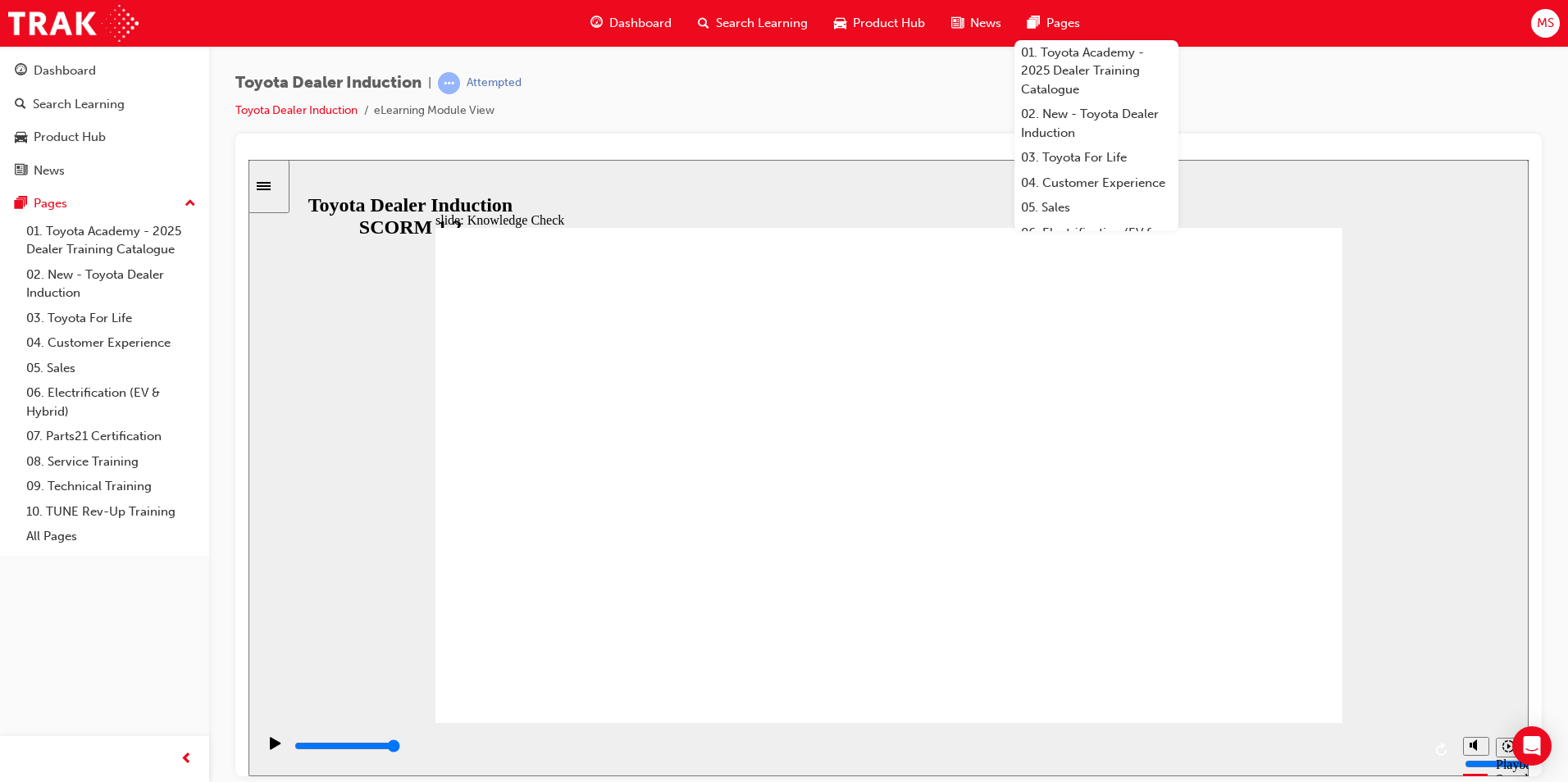
drag, startPoint x: 877, startPoint y: 564, endPoint x: 810, endPoint y: 482, distance: 105.9
checkbox input "true"
drag, startPoint x: 803, startPoint y: 488, endPoint x: 828, endPoint y: 576, distance: 91.5
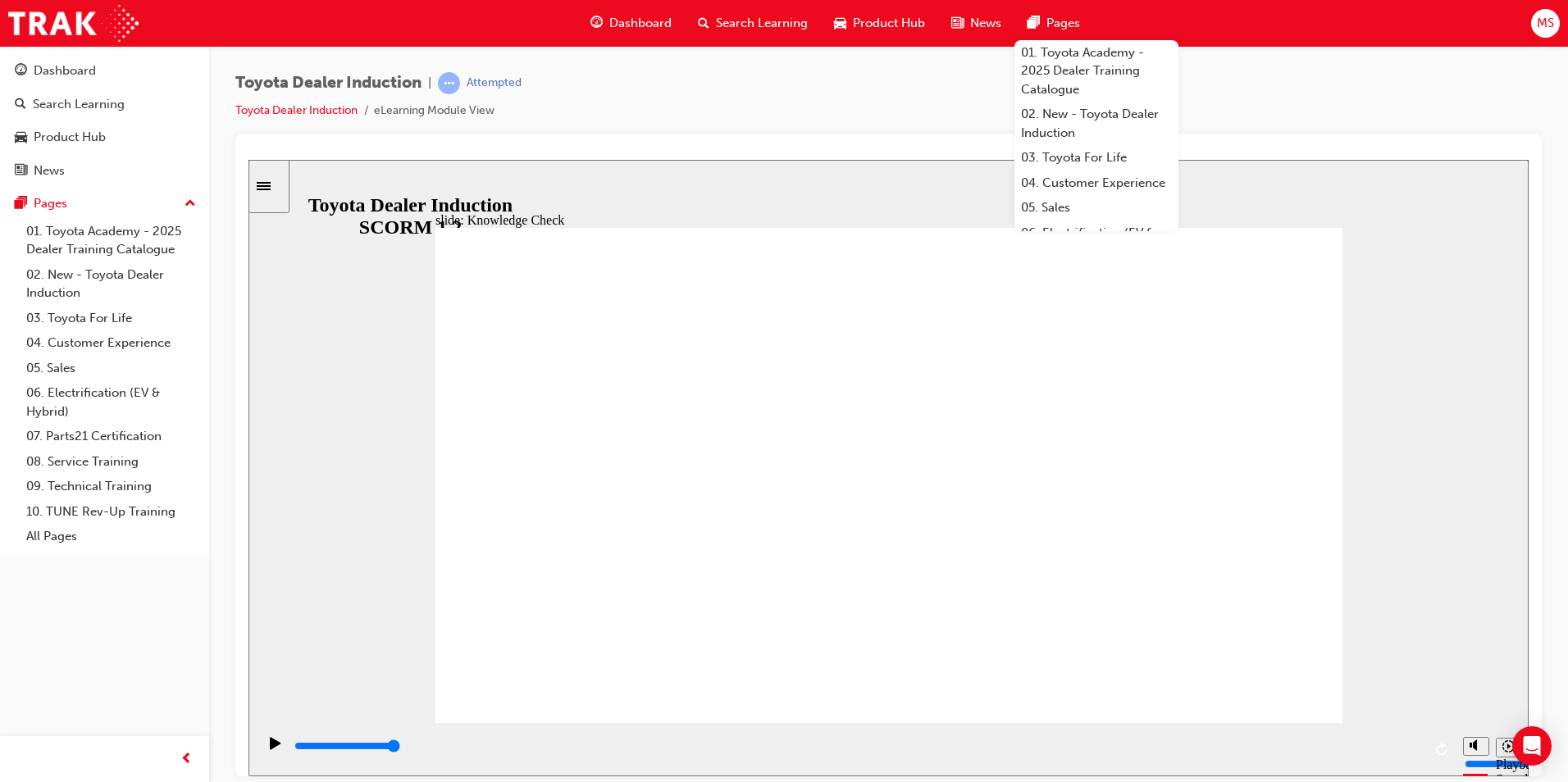
checkbox input "true"
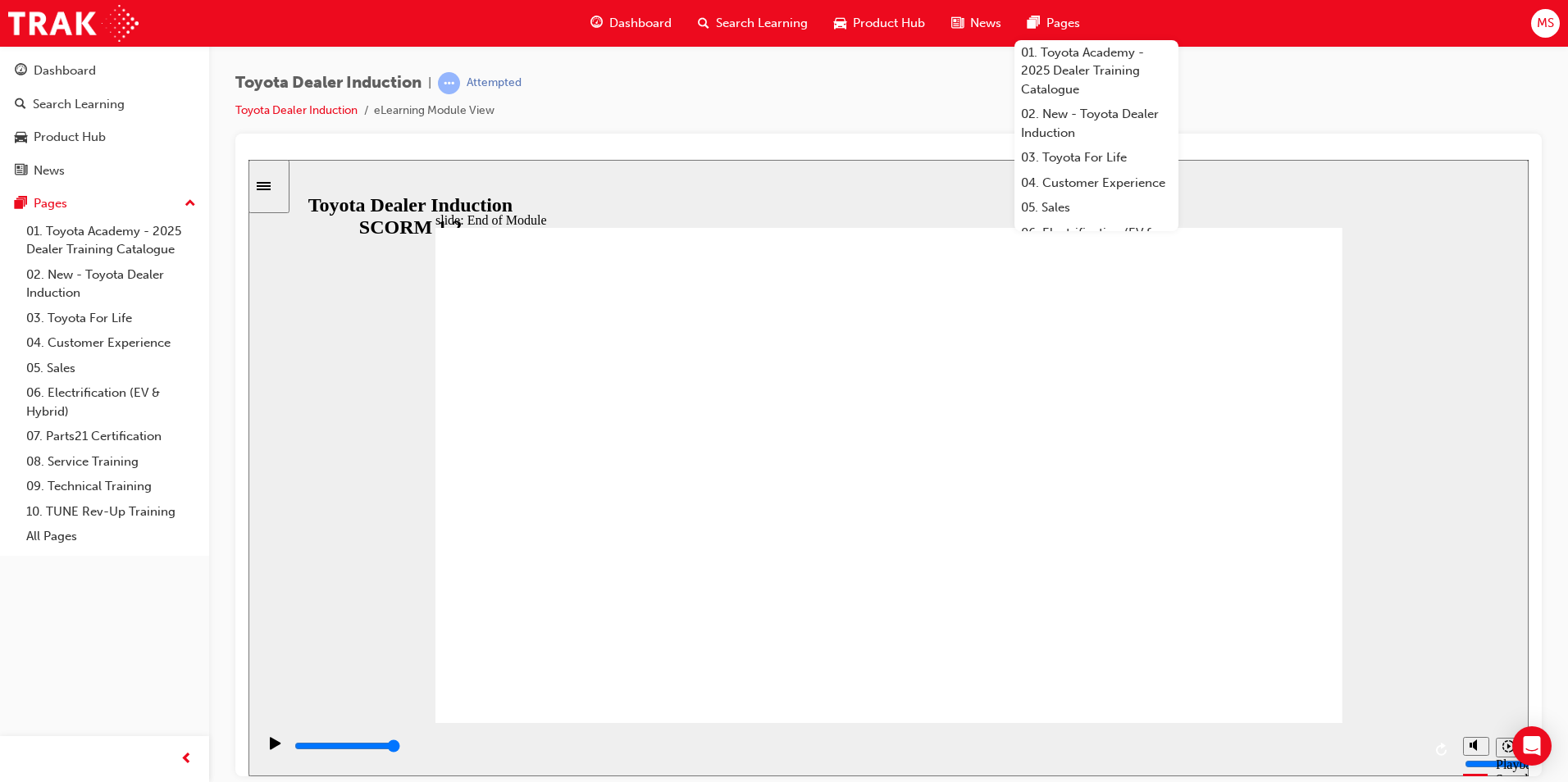
type input "9900"
click at [1352, 625] on div "slide: Toyota Academy RESTART RESTART RESTART RESTART Back to top Playback Spee…" at bounding box center [888, 467] width 1280 height 617
click at [1344, 567] on div "slide: Toyota Academy RESTART RESTART RESTART RESTART Back to top Playback Spee…" at bounding box center [888, 467] width 1280 height 617
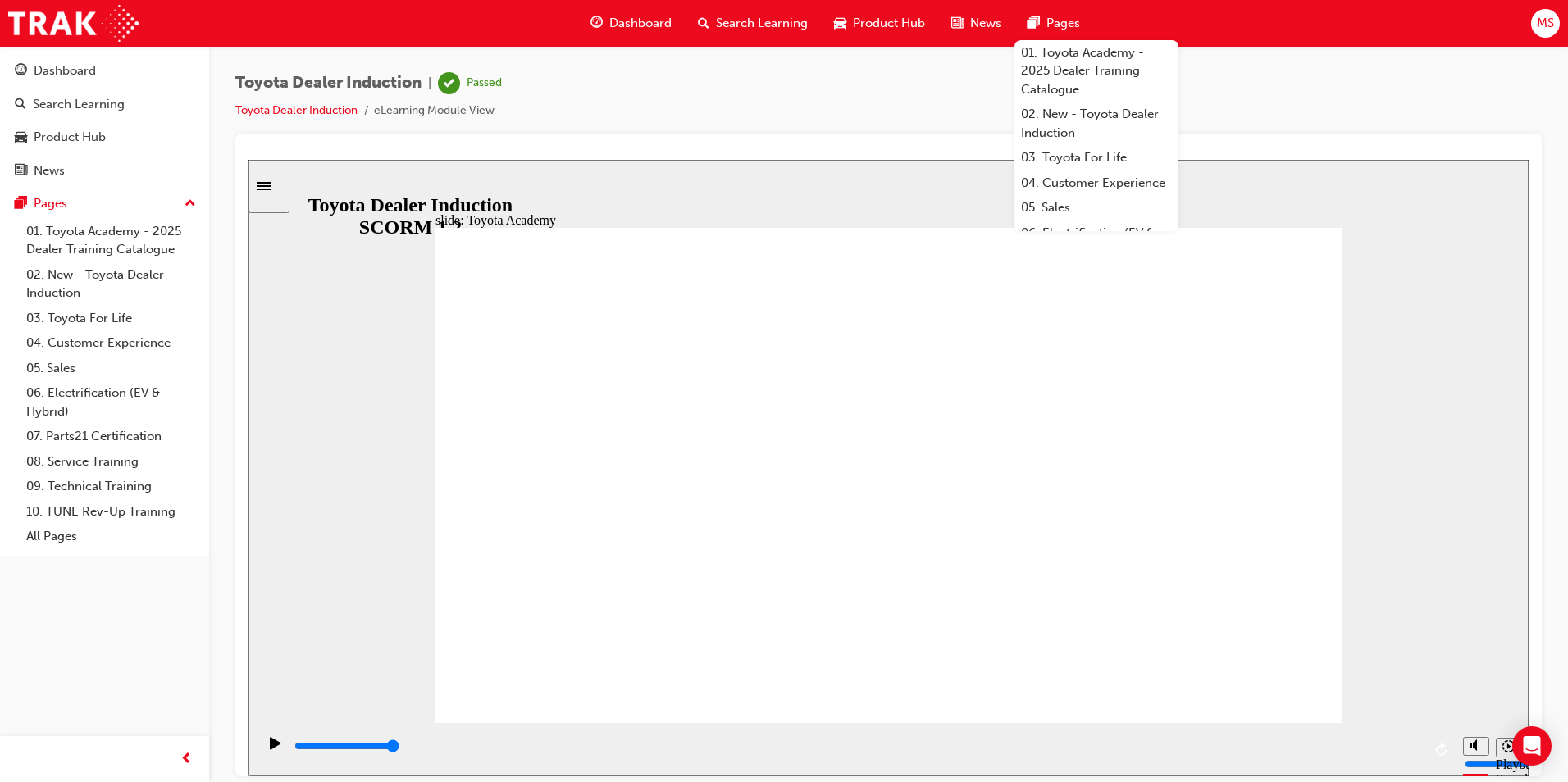
click at [739, 72] on div "Toyota Dealer Induction | Passed Toyota Dealer Induction eLearning Module View" at bounding box center [889, 103] width 1306 height 62
click at [637, 14] on span "Dashboard" at bounding box center [641, 24] width 63 height 19
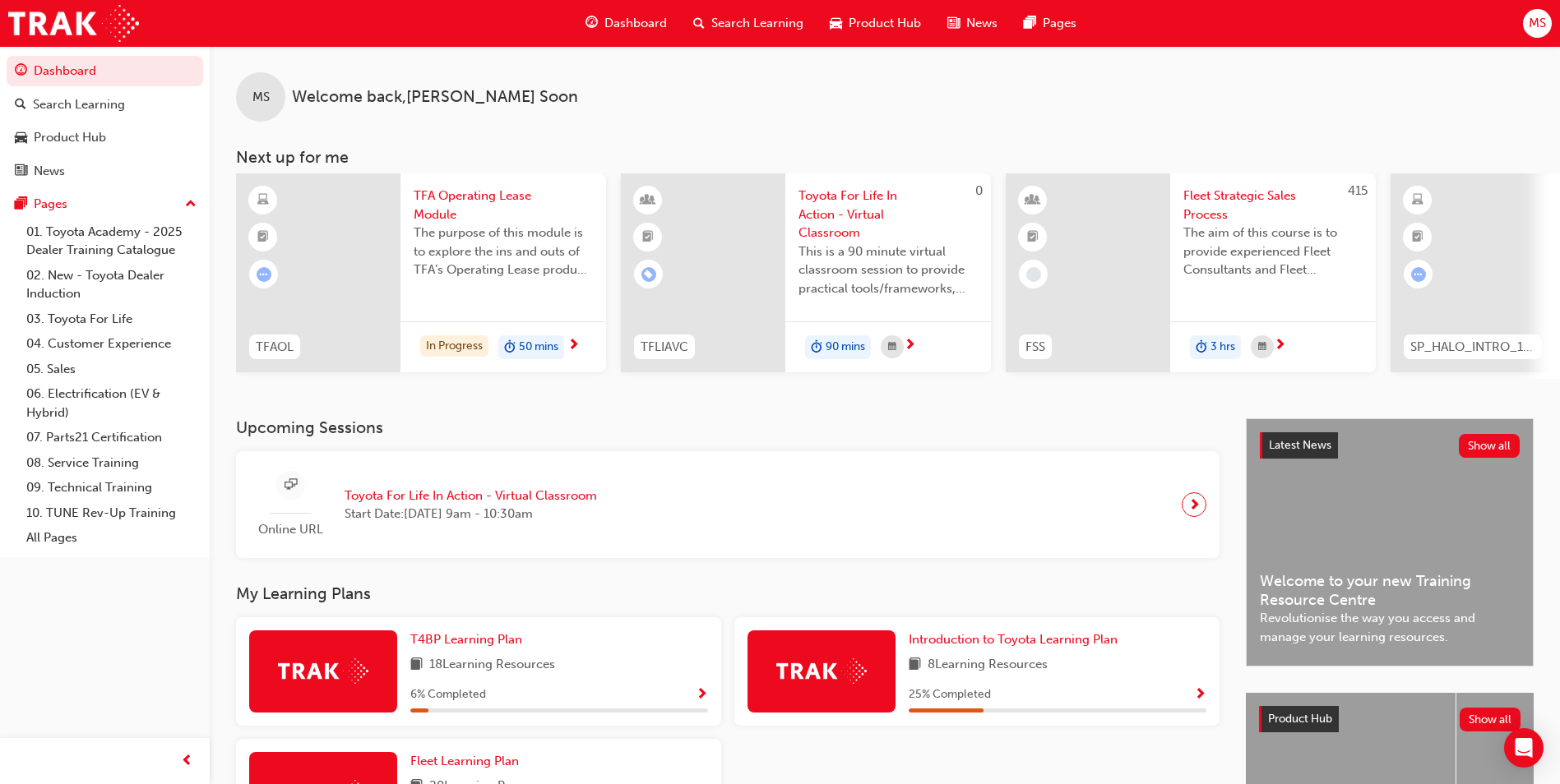
click at [944, 425] on h3 "Upcoming Sessions" at bounding box center [728, 428] width 983 height 19
